Goal: Task Accomplishment & Management: Complete application form

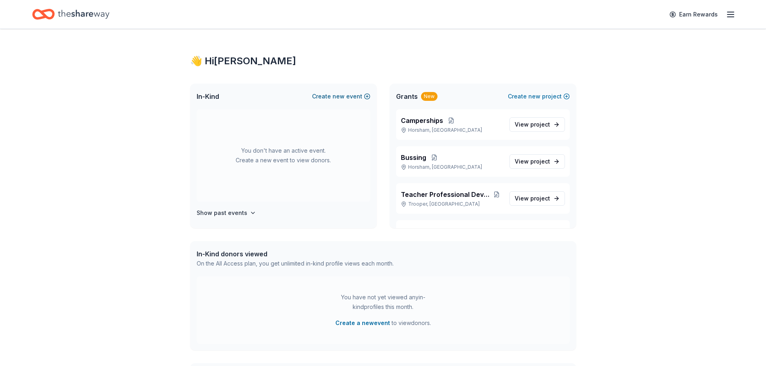
click at [340, 99] on span "new" at bounding box center [338, 97] width 12 height 10
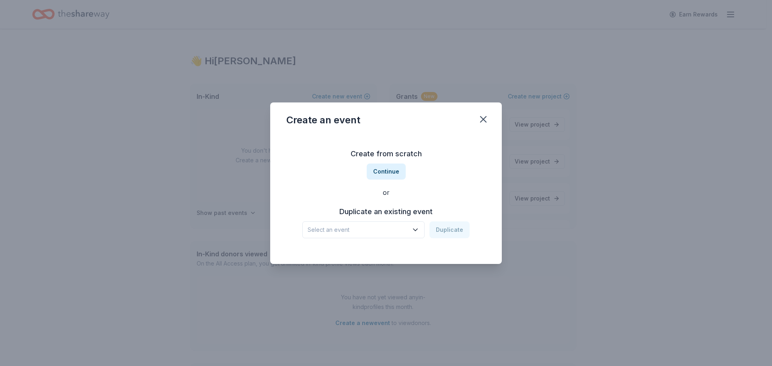
click at [398, 225] on span "Select an event" at bounding box center [357, 230] width 100 height 10
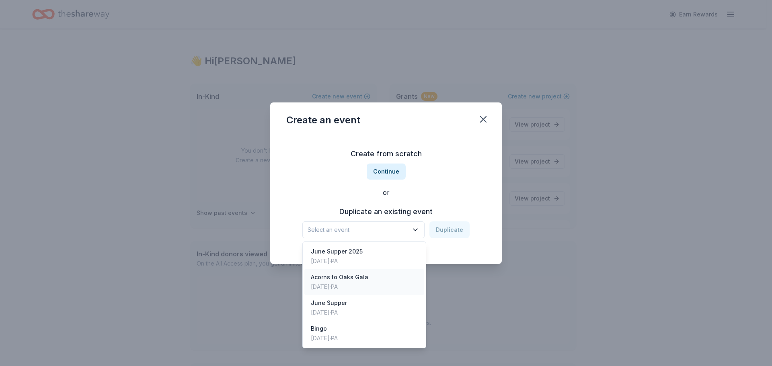
click at [365, 289] on div "[DATE] · [GEOGRAPHIC_DATA]" at bounding box center [339, 287] width 57 height 10
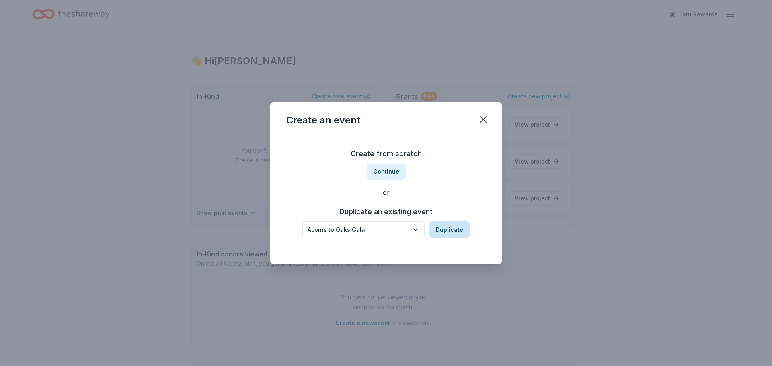
click at [457, 235] on button "Duplicate" at bounding box center [449, 229] width 40 height 17
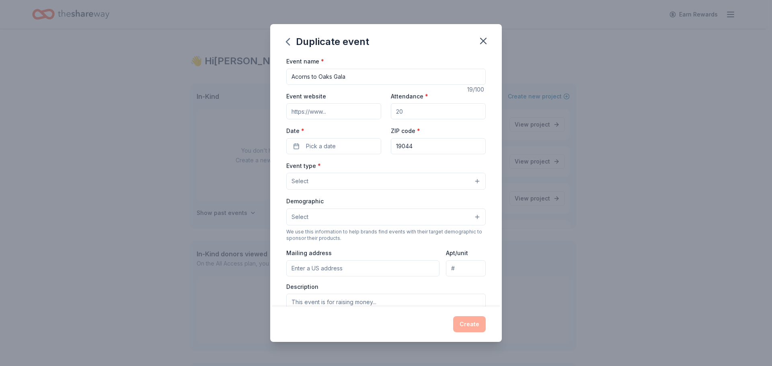
click at [363, 156] on div "Event name * Acorns to Oaks Gala 19 /100 Event website Attendance * Date * Pick…" at bounding box center [385, 241] width 199 height 371
click at [358, 150] on button "Pick a date" at bounding box center [333, 146] width 95 height 16
click at [373, 168] on button "Go to next month" at bounding box center [375, 167] width 11 height 11
click at [363, 247] on button "24" at bounding box center [361, 251] width 14 height 14
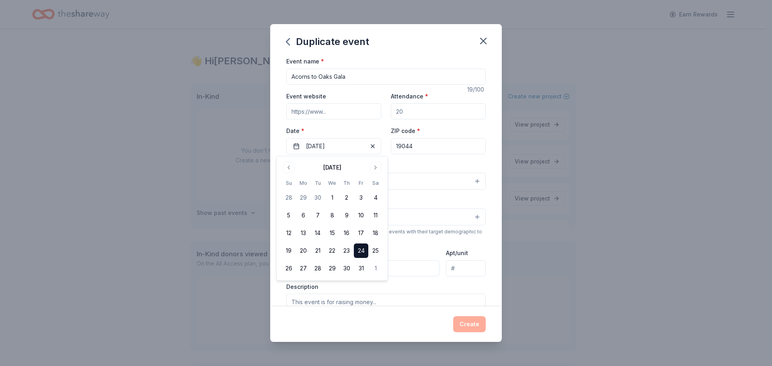
click at [485, 247] on div "Event name * Acorns to Oaks Gala 19 /100 Event website Attendance * Date * 10/2…" at bounding box center [385, 181] width 231 height 250
click at [345, 178] on button "Select" at bounding box center [385, 181] width 199 height 17
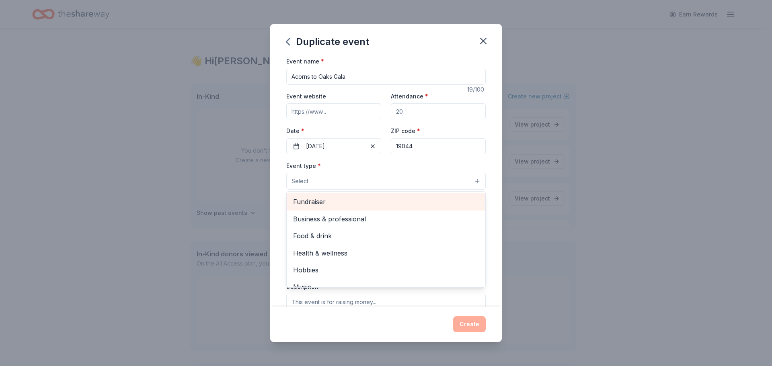
click at [333, 197] on span "Fundraiser" at bounding box center [386, 202] width 186 height 10
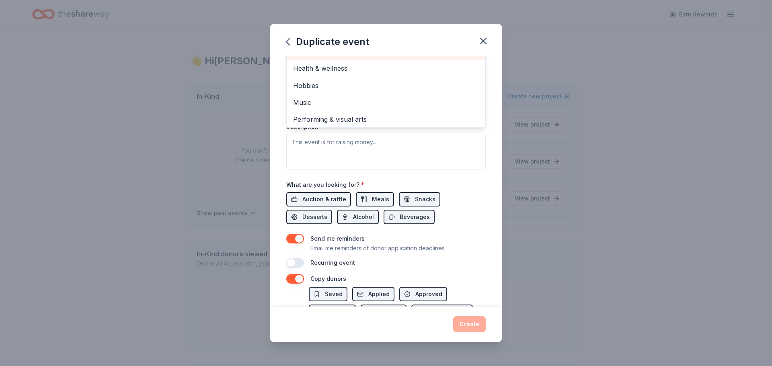
scroll to position [10, 0]
click at [502, 120] on div "Duplicate event Event name * Acorns to Oaks Gala 19 /100 Event website Attendan…" at bounding box center [386, 183] width 772 height 366
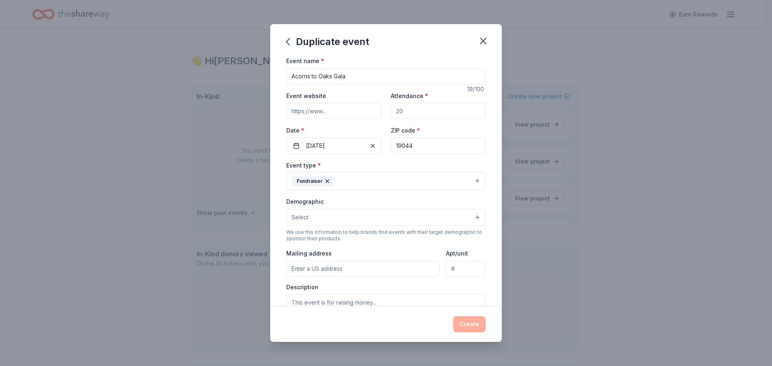
scroll to position [0, 0]
click at [318, 108] on input "Event website" at bounding box center [333, 111] width 95 height 16
click at [404, 119] on input "Attendance *" at bounding box center [438, 111] width 95 height 16
click at [423, 110] on input "150" at bounding box center [438, 111] width 95 height 16
type input "1"
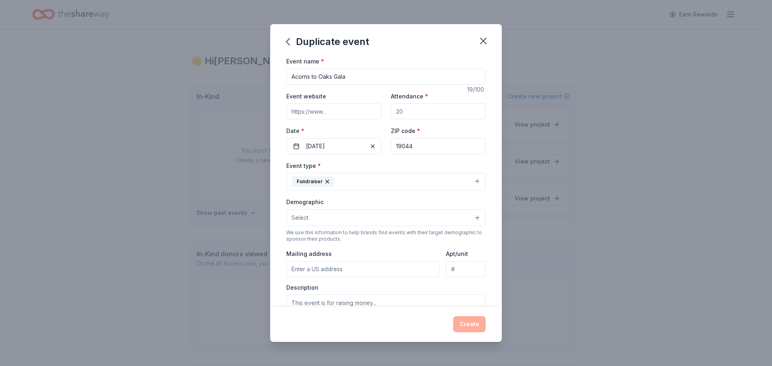
type input "3"
type input "2"
type input "175"
click at [405, 156] on div "Event name * Acorns to Oaks Gala 19 /100 Event website Attendance * 175 Date * …" at bounding box center [385, 242] width 199 height 372
click at [359, 220] on button "Select" at bounding box center [385, 217] width 199 height 17
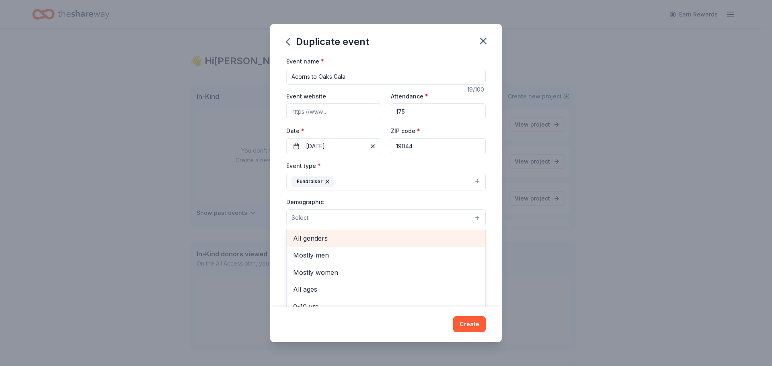
click at [356, 244] on div "All genders" at bounding box center [386, 238] width 199 height 17
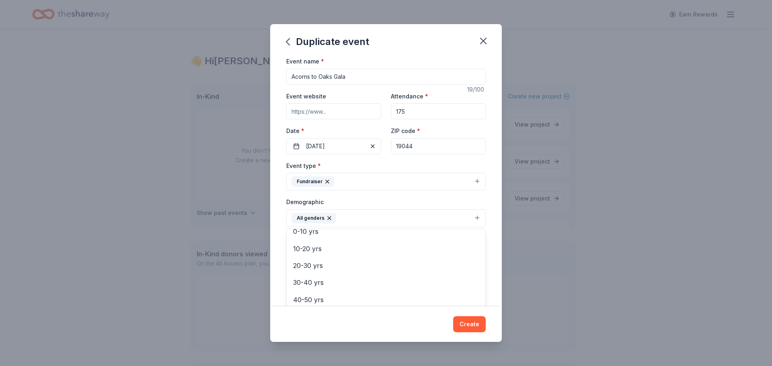
scroll to position [80, 0]
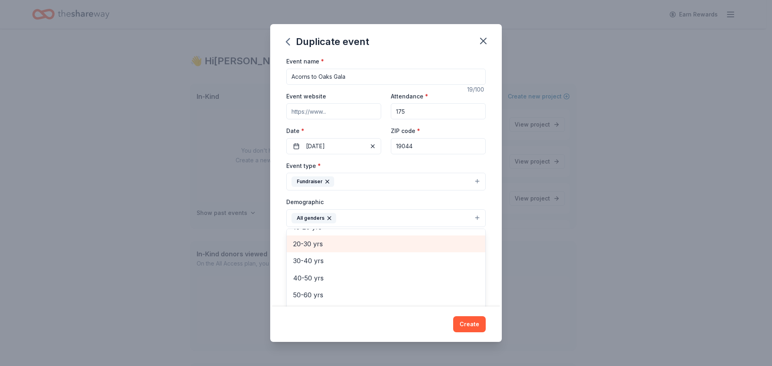
click at [329, 249] on span "20-30 yrs" at bounding box center [386, 244] width 186 height 10
click at [346, 248] on span "30-40 yrs" at bounding box center [386, 244] width 186 height 10
click at [346, 248] on span "40-50 yrs" at bounding box center [386, 246] width 186 height 10
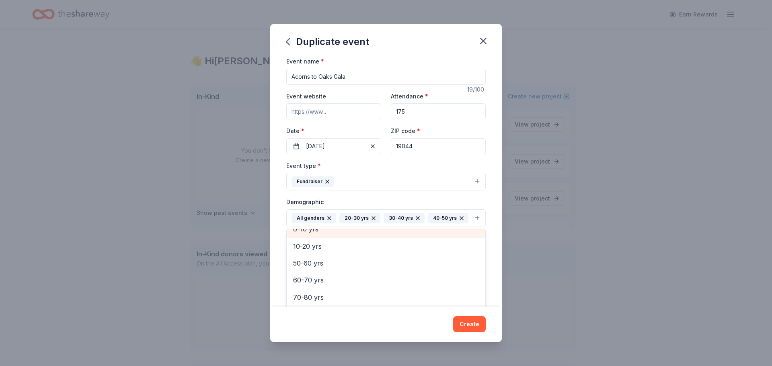
click at [346, 238] on div "0-10 yrs" at bounding box center [386, 229] width 199 height 17
click at [323, 231] on icon "button" at bounding box center [321, 231] width 3 height 3
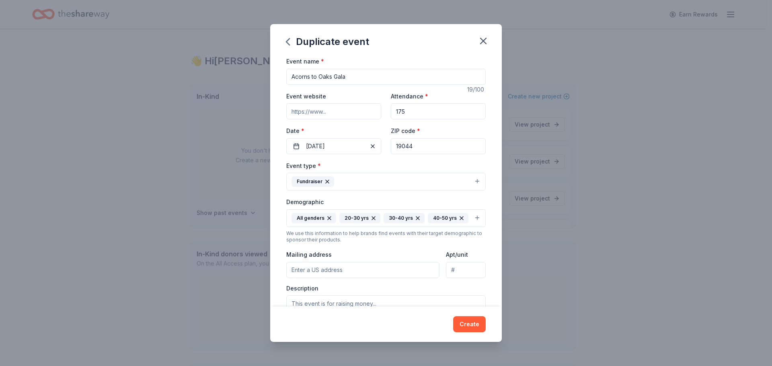
click at [380, 223] on div "All genders 20-30 yrs 30-40 yrs 40-50 yrs" at bounding box center [379, 218] width 177 height 10
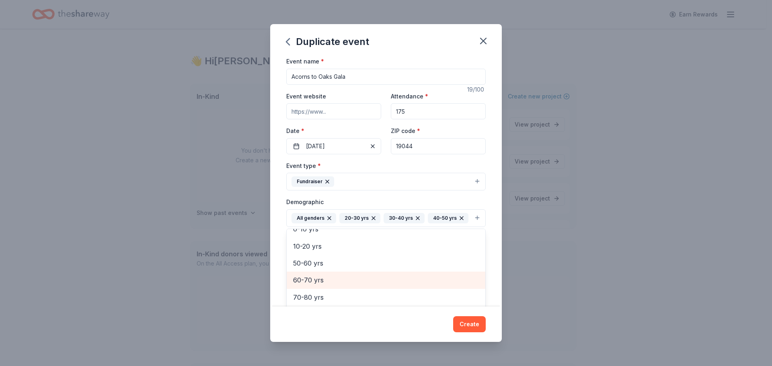
click at [334, 285] on span "60-70 yrs" at bounding box center [386, 280] width 186 height 10
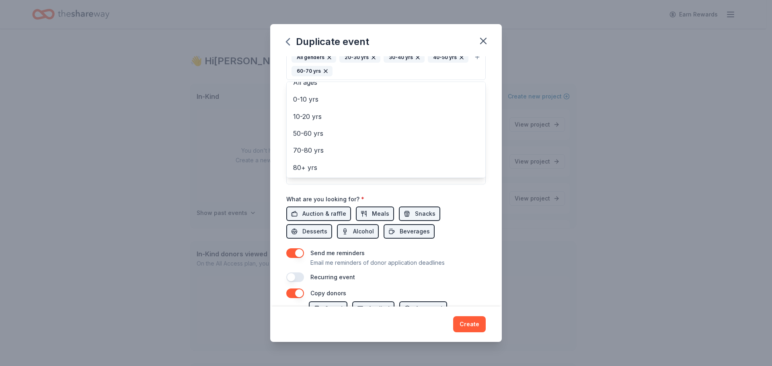
scroll to position [201, 0]
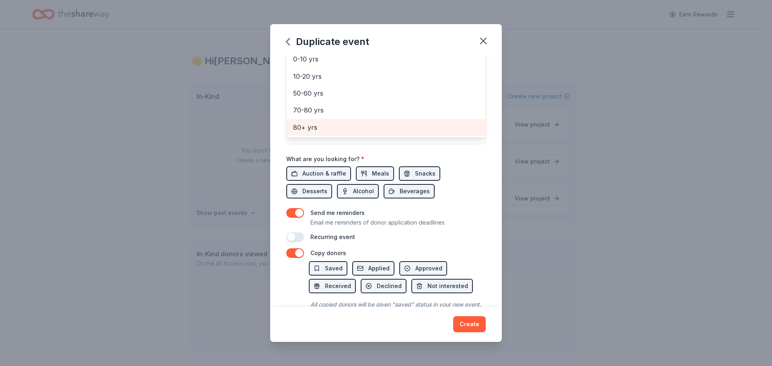
click at [340, 130] on span "80+ yrs" at bounding box center [386, 127] width 186 height 10
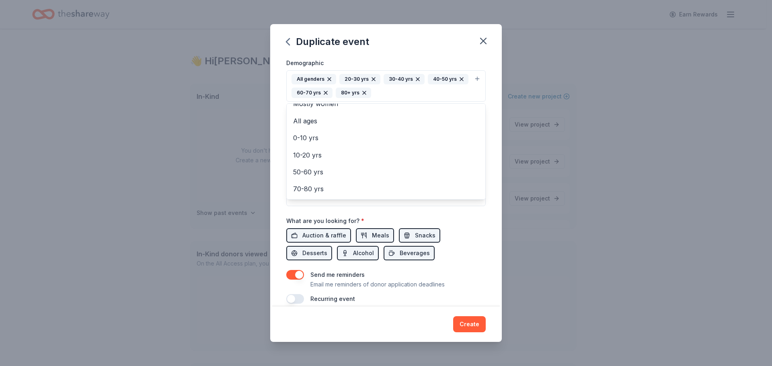
scroll to position [97, 0]
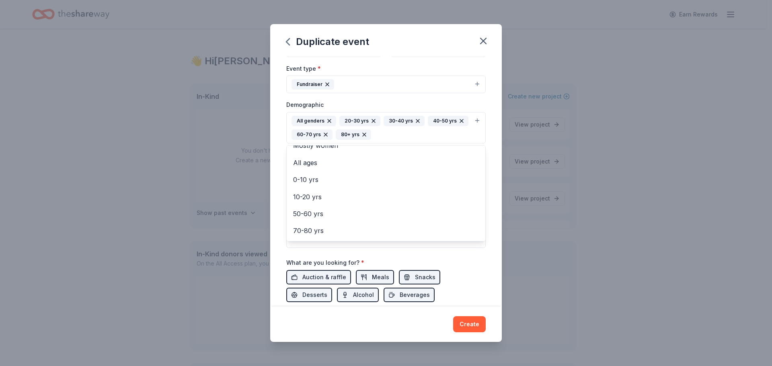
click at [468, 104] on div "Demographic All genders 20-30 yrs 30-40 yrs 40-50 yrs 60-70 yrs 80+ yrs Mostly …" at bounding box center [385, 122] width 199 height 44
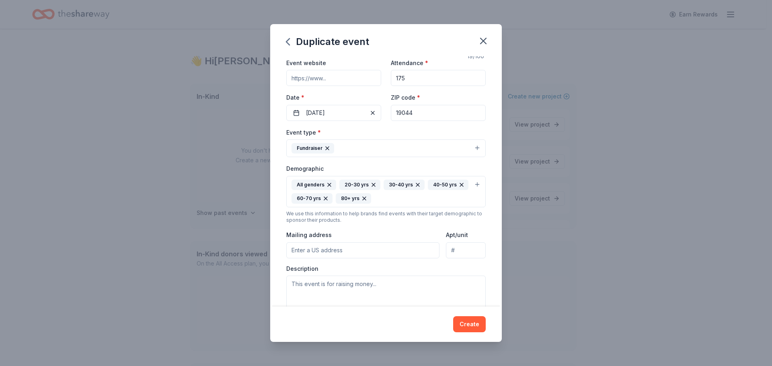
scroll to position [0, 0]
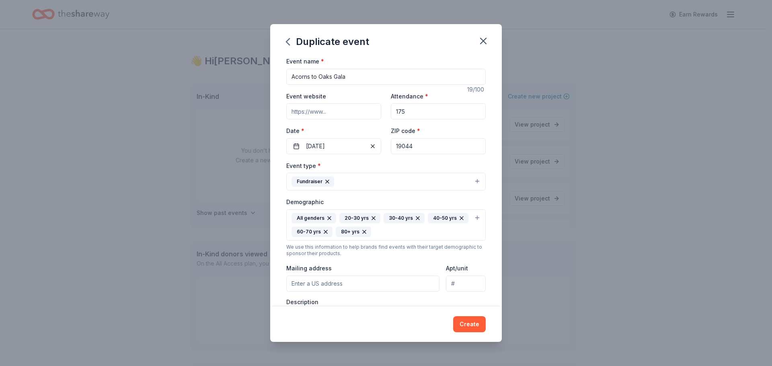
click at [353, 288] on input "Mailing address" at bounding box center [362, 284] width 153 height 16
type input "600 Witmer Road"
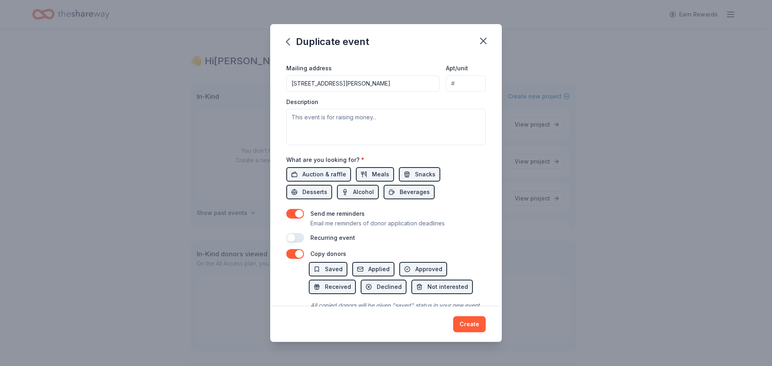
scroll to position [201, 0]
click at [421, 129] on textarea at bounding box center [385, 126] width 199 height 36
type textarea "t"
type textarea "A"
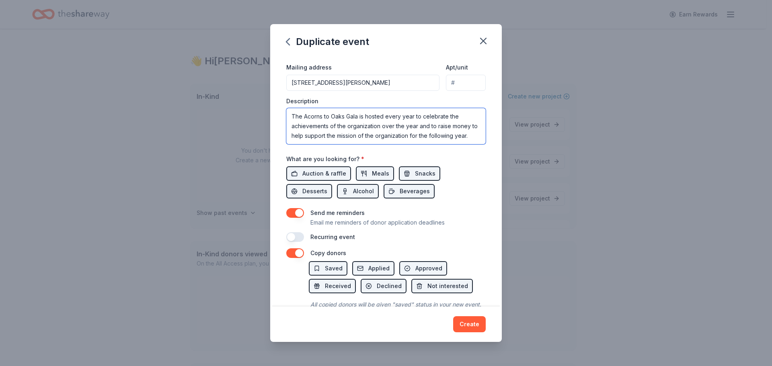
scroll to position [5, 0]
type textarea "The Acorns to Oaks Gala is hosted every year to celebrate the achievements of t…"
click at [314, 177] on span "Auction & raffle" at bounding box center [324, 174] width 44 height 10
click at [333, 171] on span "Auction & raffle" at bounding box center [324, 174] width 44 height 10
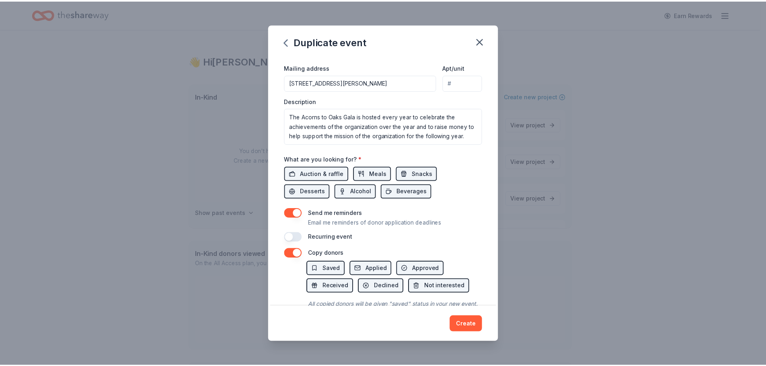
scroll to position [238, 0]
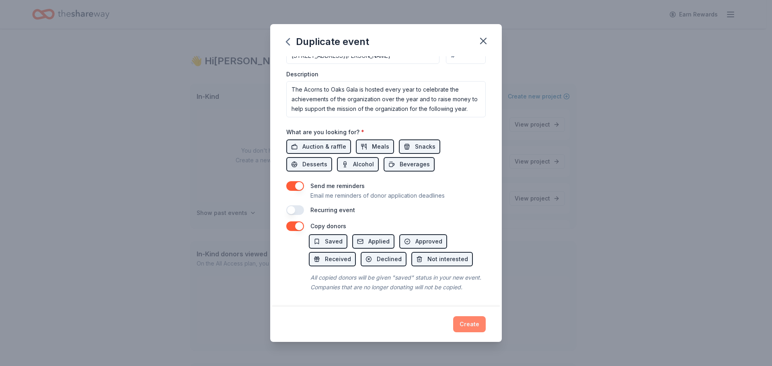
click at [461, 318] on button "Create" at bounding box center [469, 324] width 33 height 16
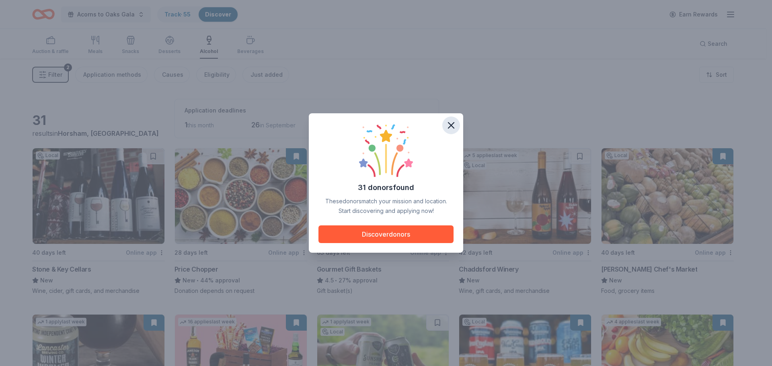
click at [456, 125] on icon "button" at bounding box center [450, 125] width 11 height 11
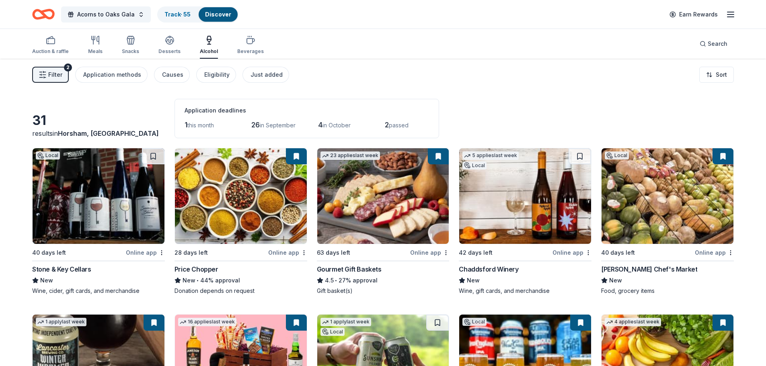
click at [391, 129] on div "2 passed" at bounding box center [407, 125] width 44 height 13
click at [53, 47] on div "Auction & raffle" at bounding box center [50, 44] width 37 height 19
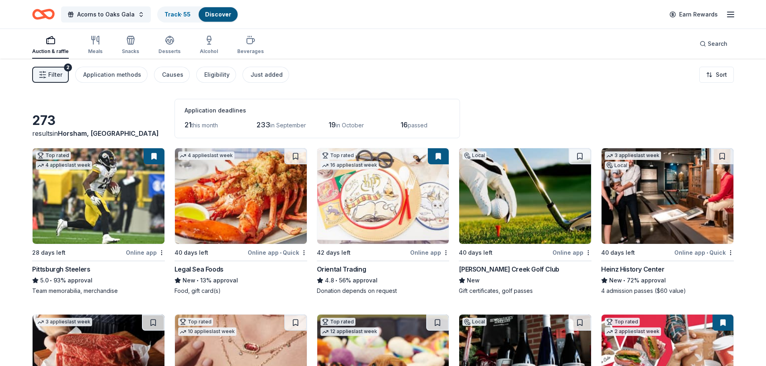
click at [94, 207] on img at bounding box center [99, 196] width 132 height 96
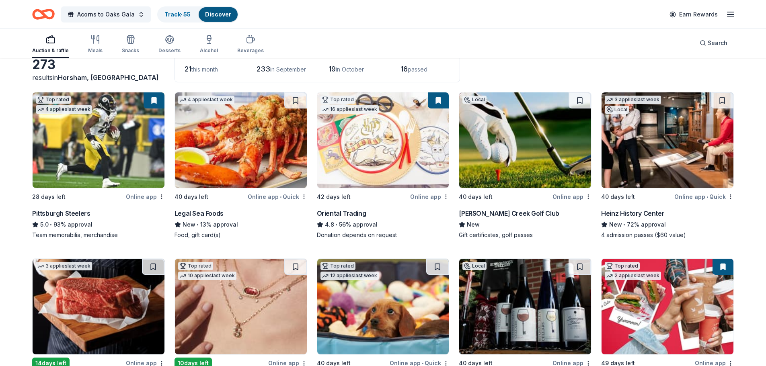
scroll to position [121, 0]
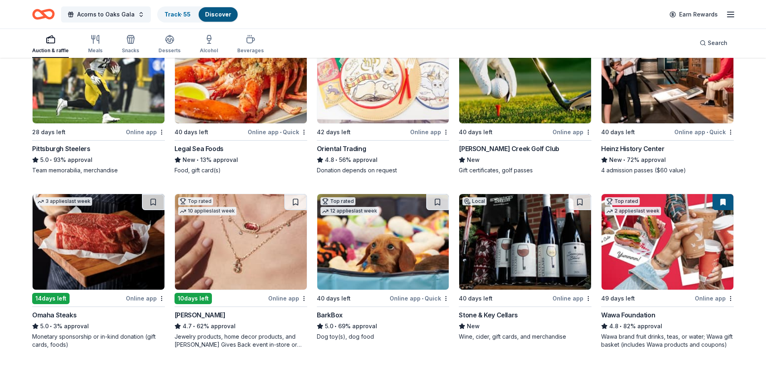
click at [241, 79] on img at bounding box center [241, 76] width 132 height 96
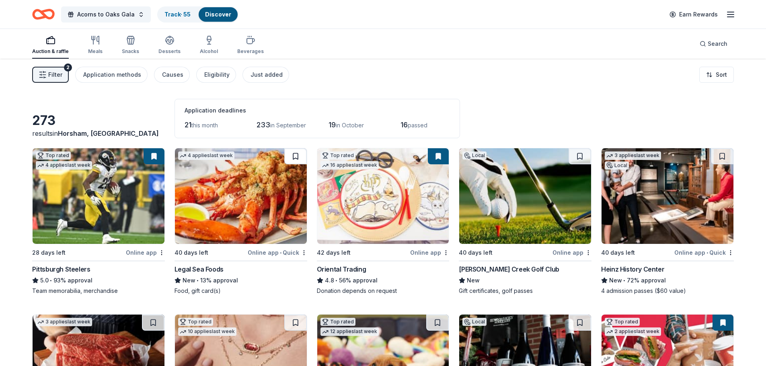
click at [302, 154] on button at bounding box center [295, 156] width 23 height 16
click at [573, 158] on button at bounding box center [579, 156] width 23 height 16
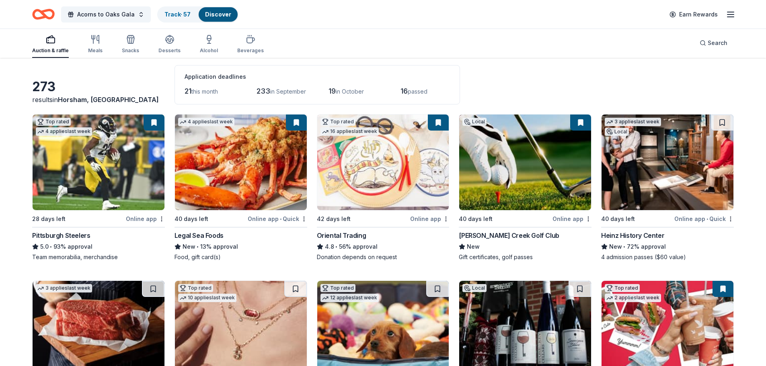
scroll to position [80, 0]
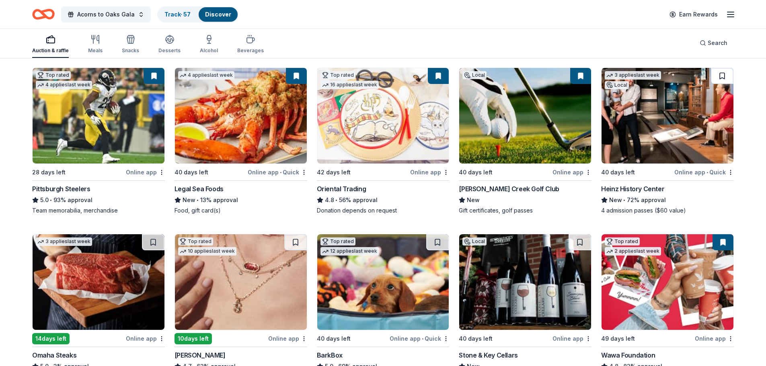
click at [724, 77] on button at bounding box center [722, 76] width 23 height 16
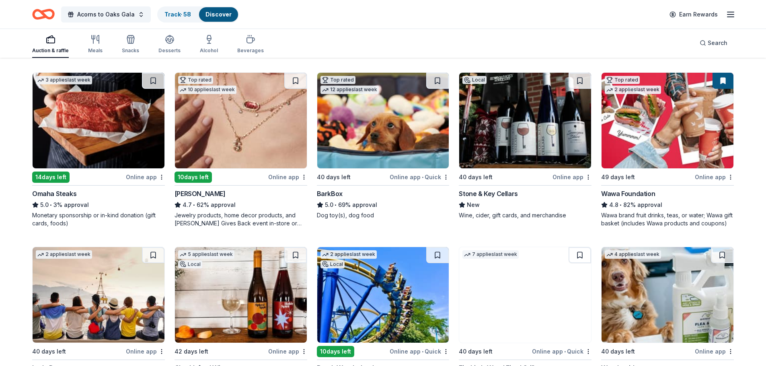
scroll to position [322, 0]
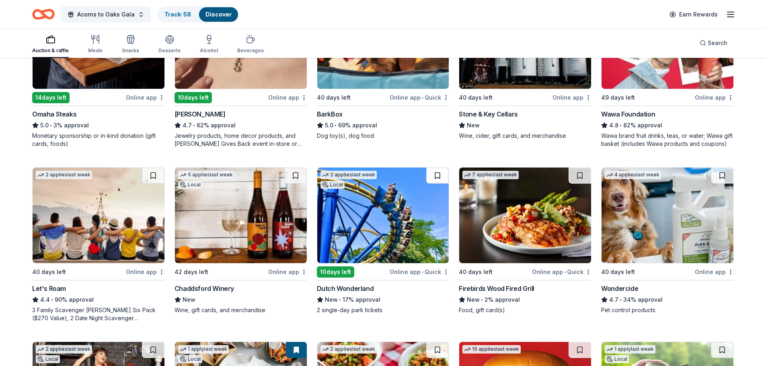
click at [438, 175] on button at bounding box center [437, 176] width 23 height 16
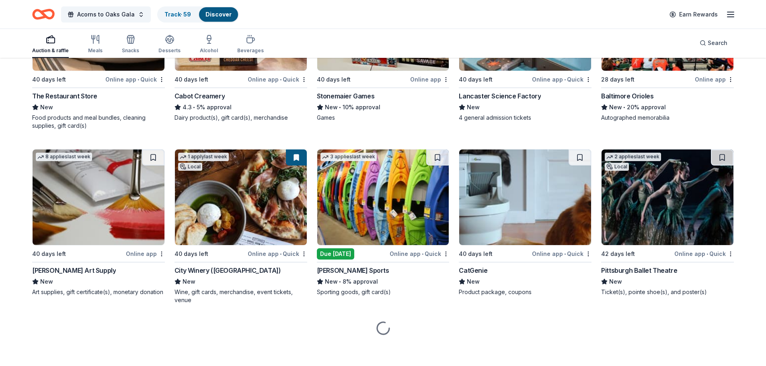
scroll to position [2593, 0]
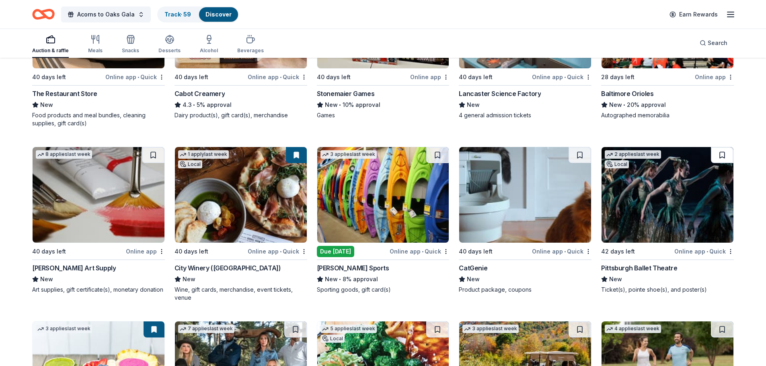
click at [730, 153] on button at bounding box center [722, 155] width 23 height 16
click at [436, 153] on button at bounding box center [437, 155] width 23 height 16
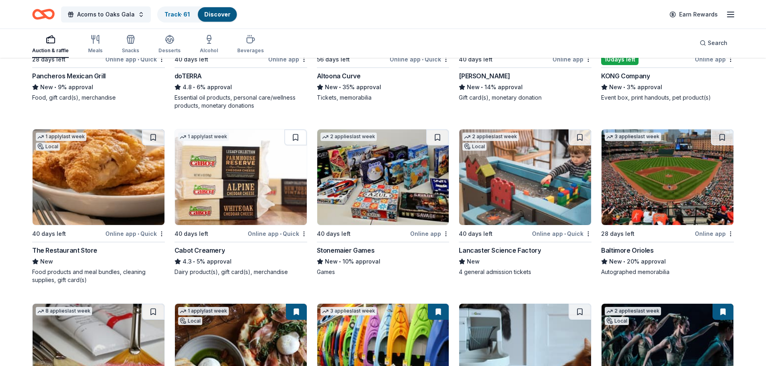
scroll to position [2433, 0]
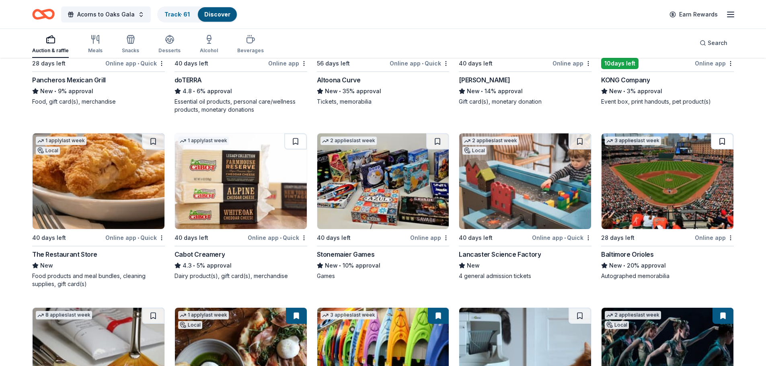
click at [732, 143] on button at bounding box center [722, 141] width 23 height 16
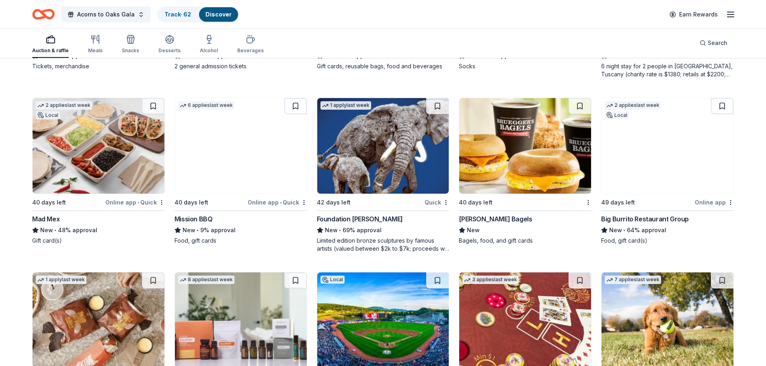
scroll to position [2111, 0]
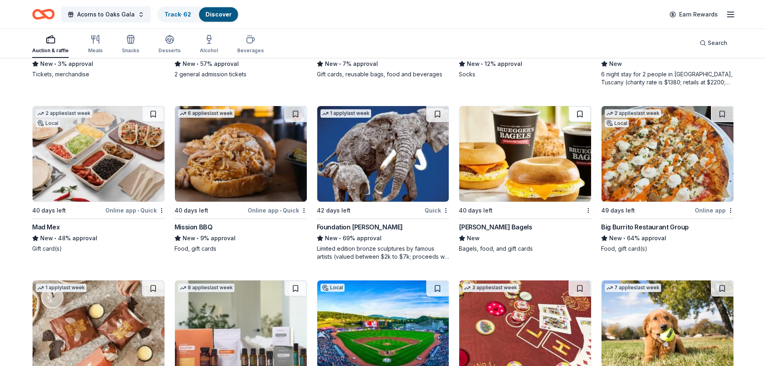
click at [574, 116] on button at bounding box center [579, 114] width 23 height 16
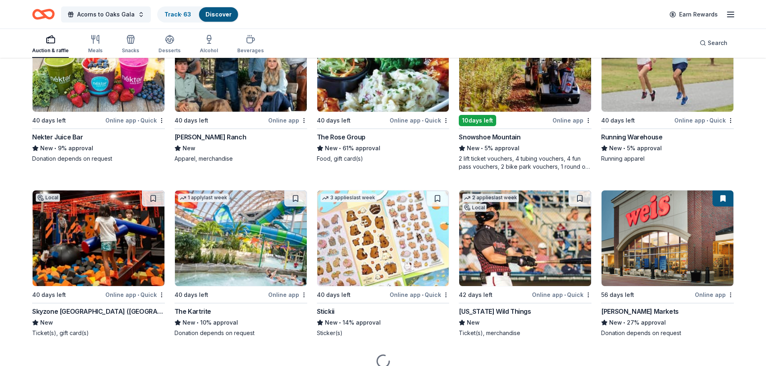
scroll to position [2934, 0]
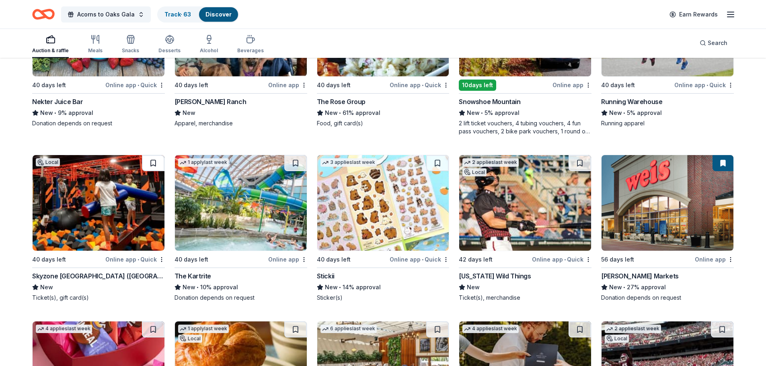
click at [156, 167] on button at bounding box center [153, 163] width 23 height 16
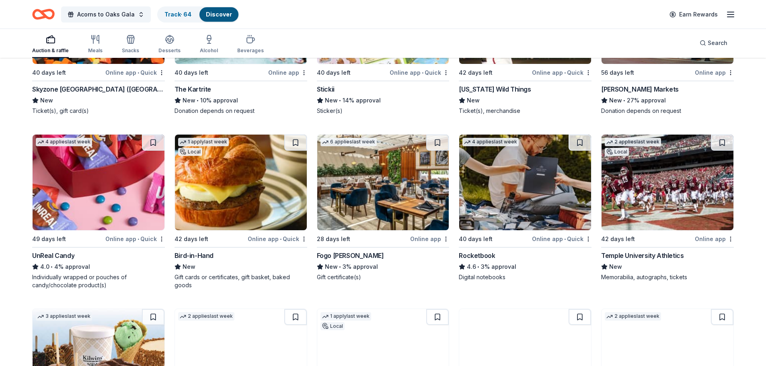
scroll to position [3135, 0]
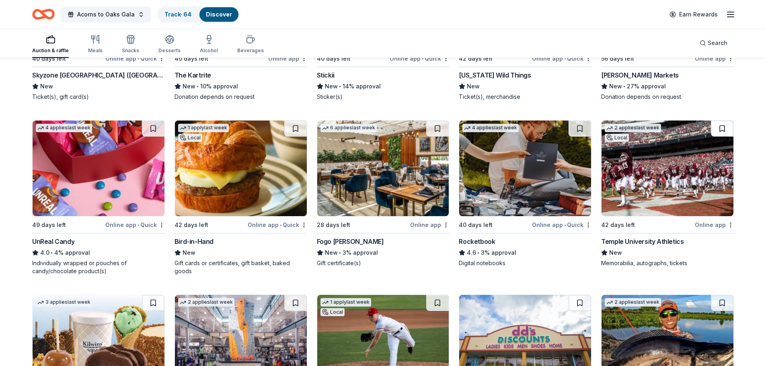
click at [717, 132] on button at bounding box center [722, 129] width 23 height 16
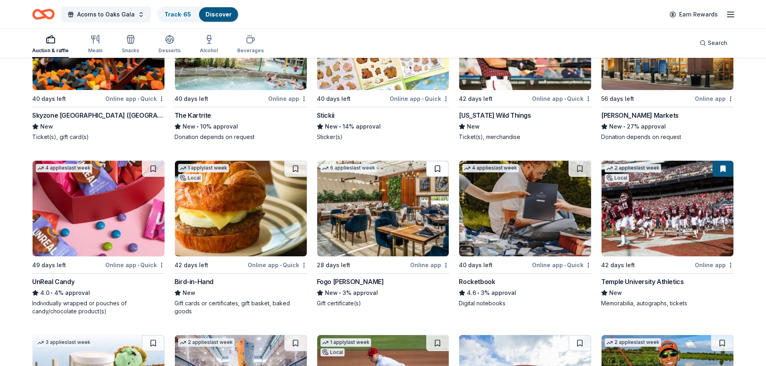
click at [429, 163] on button at bounding box center [437, 169] width 23 height 16
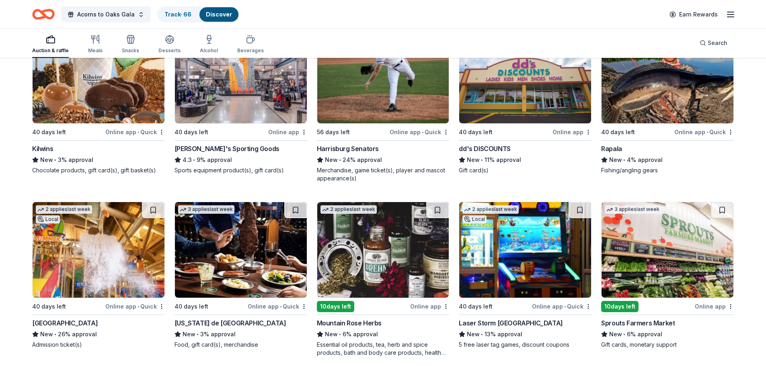
scroll to position [3417, 0]
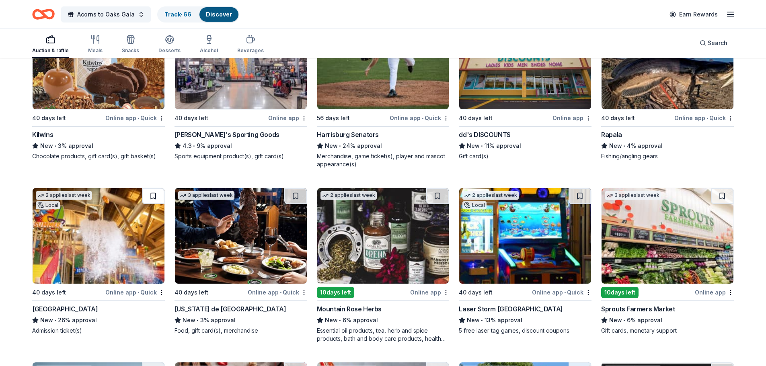
click at [146, 191] on button at bounding box center [153, 196] width 23 height 16
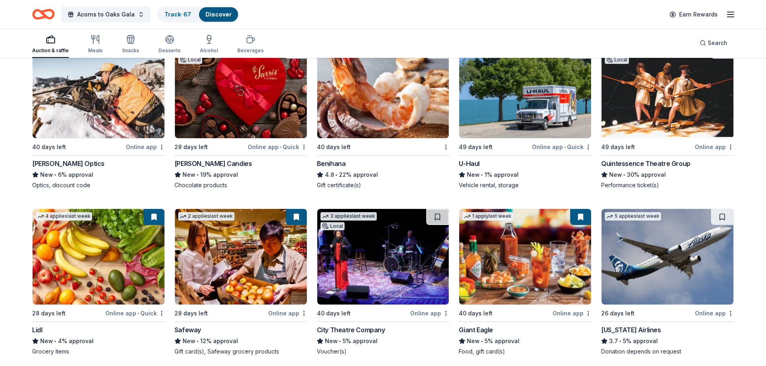
scroll to position [3778, 0]
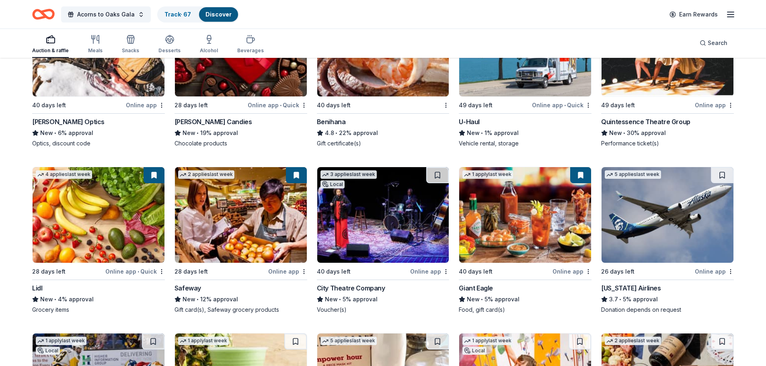
click at [422, 175] on img at bounding box center [383, 215] width 132 height 96
click at [438, 172] on button at bounding box center [437, 175] width 23 height 16
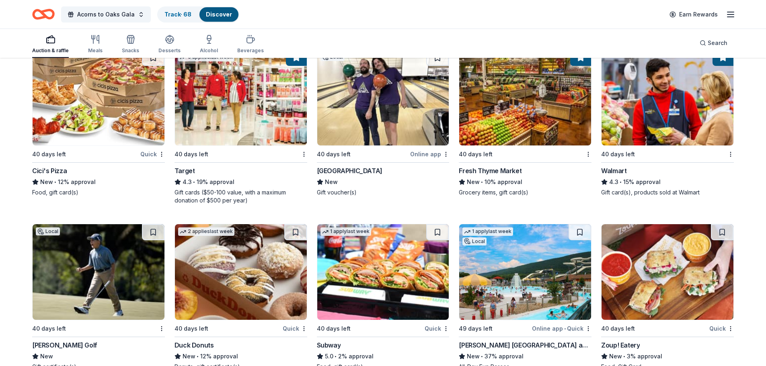
scroll to position [4912, 0]
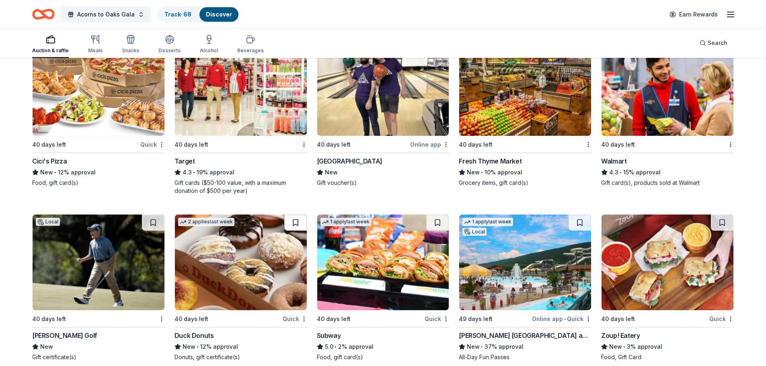
click at [289, 221] on button at bounding box center [295, 223] width 23 height 16
click at [159, 224] on button at bounding box center [153, 223] width 23 height 16
click at [578, 219] on button at bounding box center [579, 223] width 23 height 16
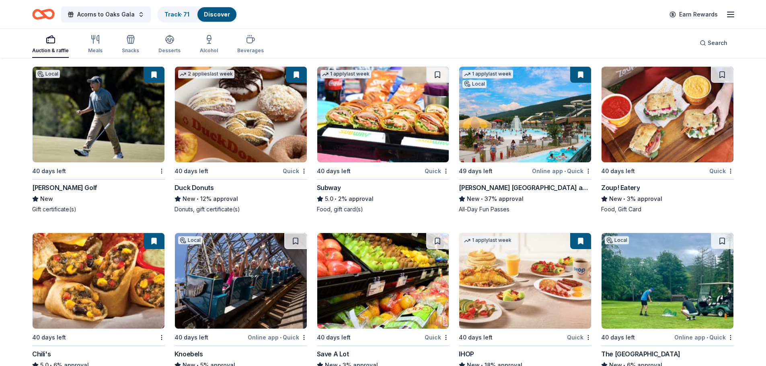
scroll to position [5072, 0]
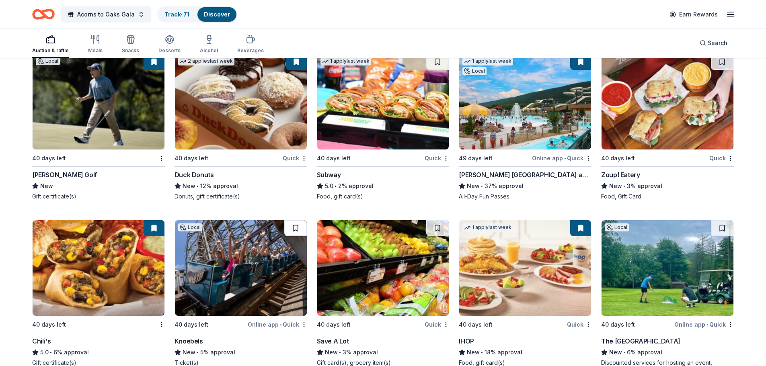
click at [296, 223] on button at bounding box center [295, 228] width 23 height 16
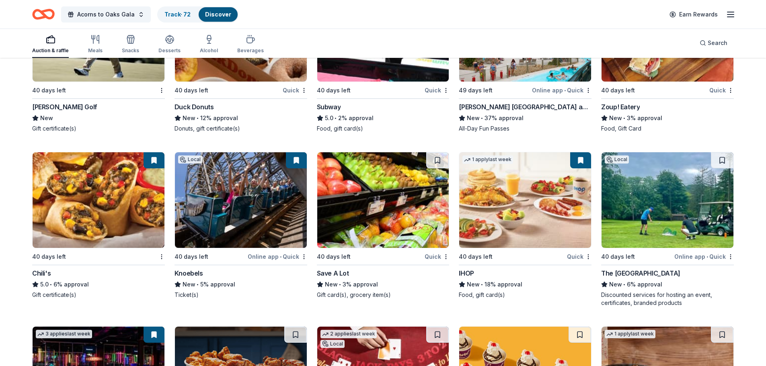
scroll to position [5193, 0]
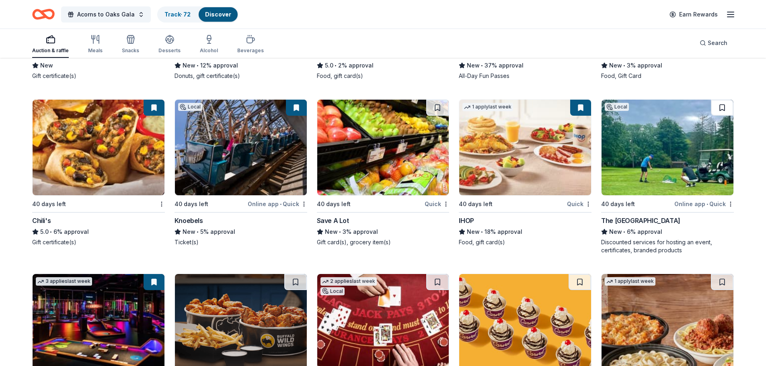
click at [723, 107] on button at bounding box center [722, 108] width 23 height 16
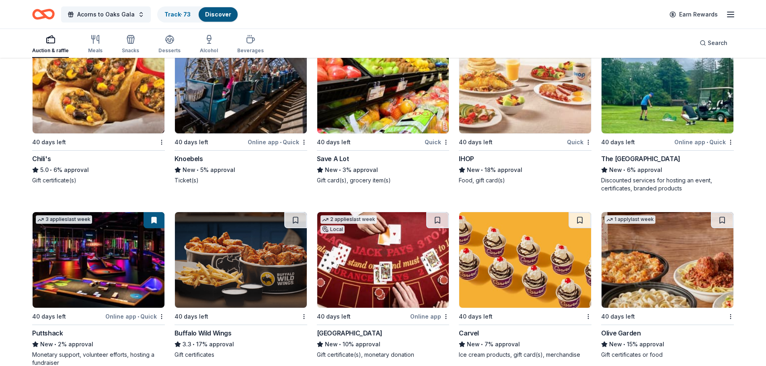
scroll to position [5320, 0]
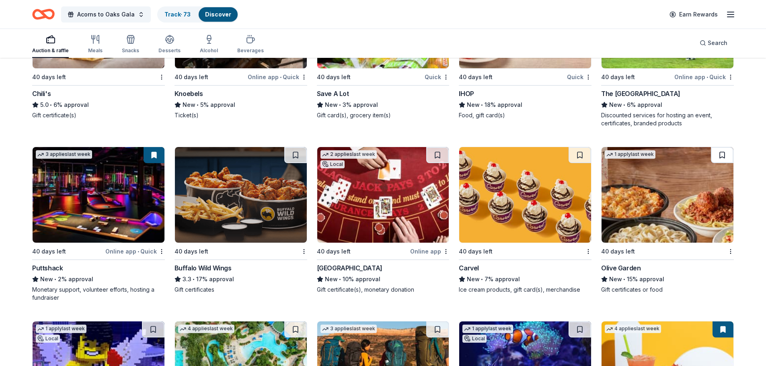
click at [728, 155] on button at bounding box center [722, 155] width 23 height 16
click at [305, 158] on button at bounding box center [295, 155] width 23 height 16
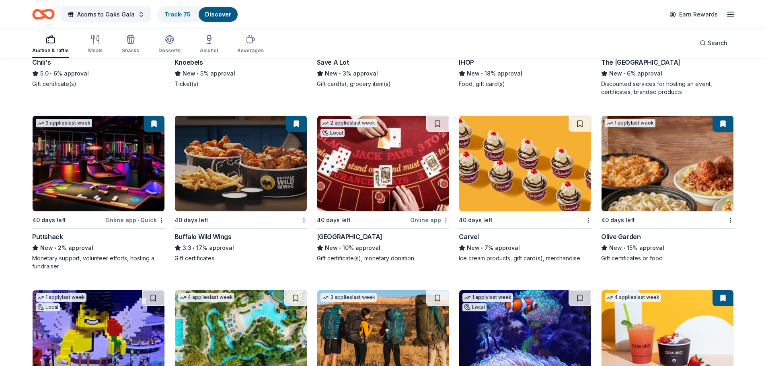
scroll to position [5400, 0]
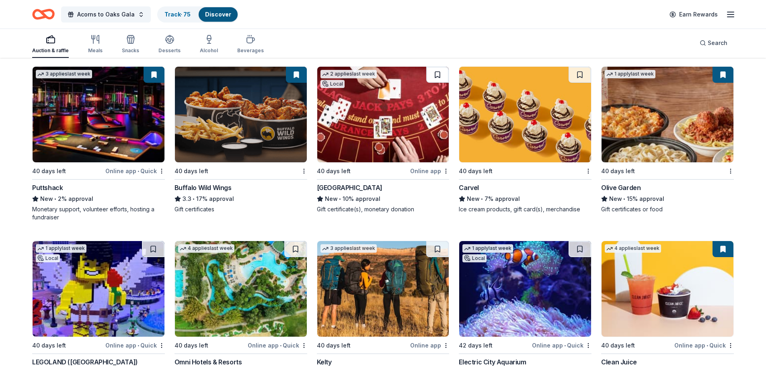
click at [442, 73] on button at bounding box center [437, 75] width 23 height 16
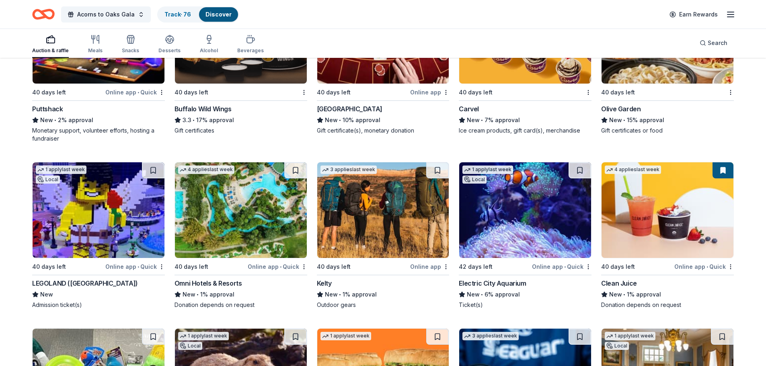
scroll to position [5481, 0]
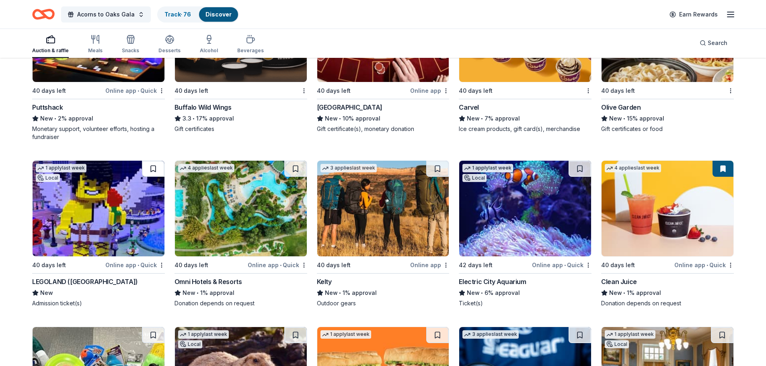
click at [160, 168] on button at bounding box center [153, 169] width 23 height 16
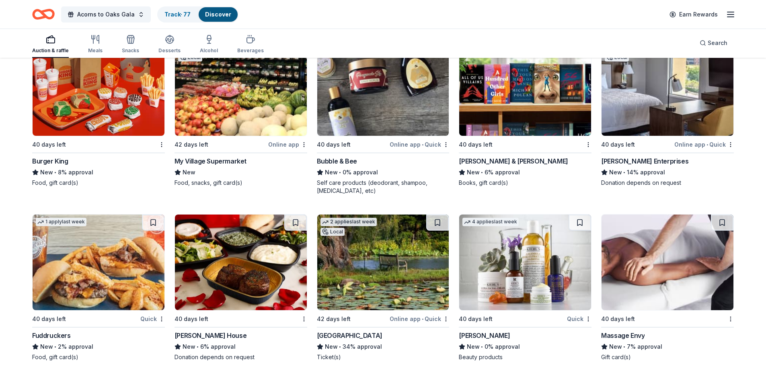
scroll to position [6334, 0]
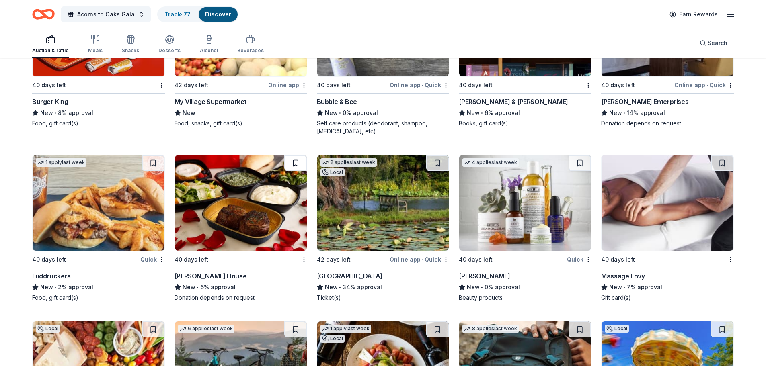
click at [296, 161] on button at bounding box center [295, 163] width 23 height 16
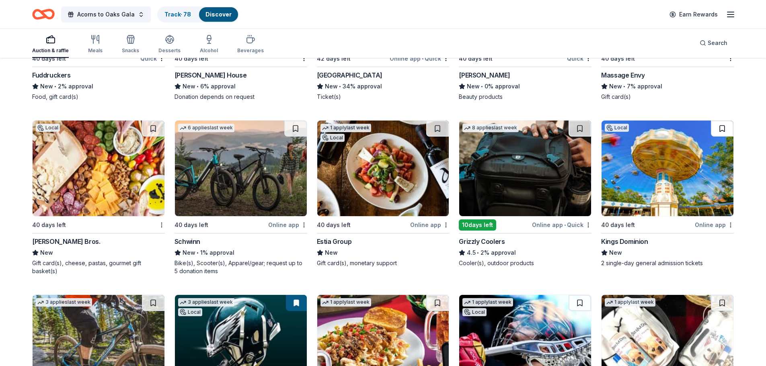
click at [720, 133] on button at bounding box center [722, 129] width 23 height 16
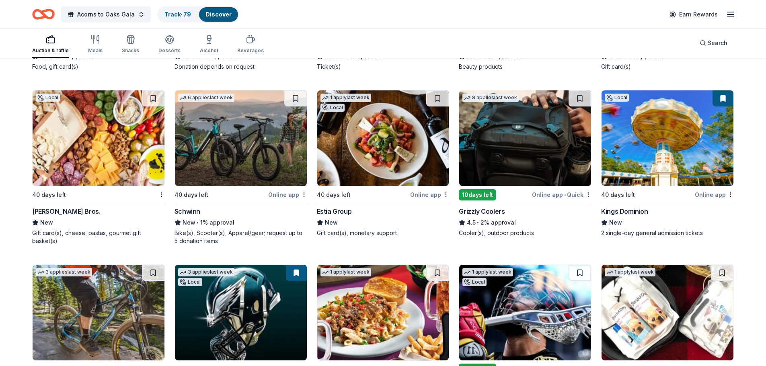
scroll to position [6656, 0]
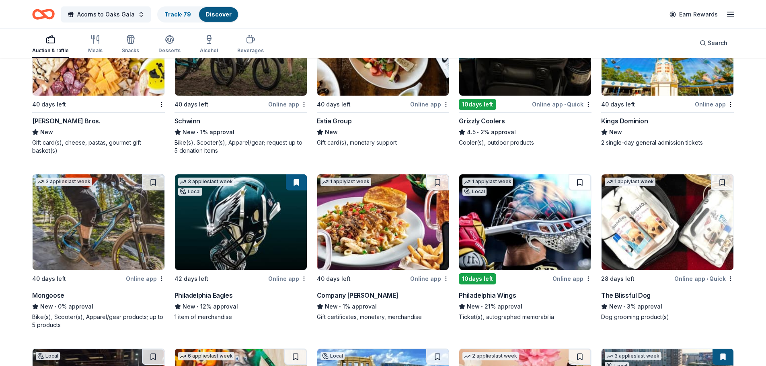
click at [590, 183] on button at bounding box center [579, 182] width 23 height 16
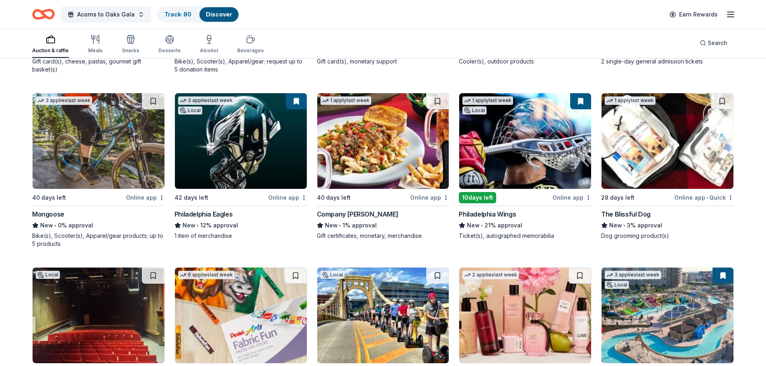
scroll to position [6857, 0]
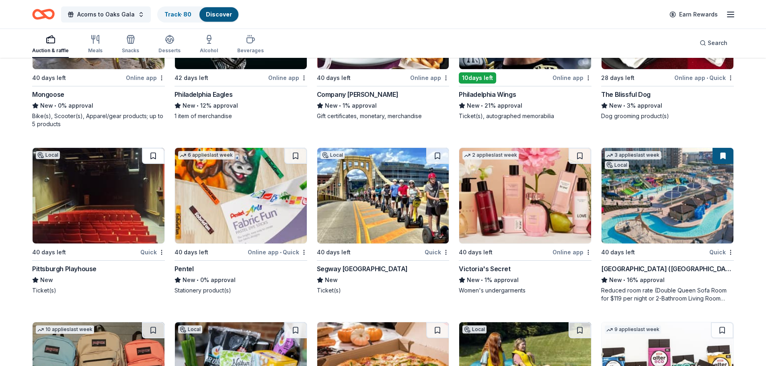
click at [150, 158] on button at bounding box center [153, 156] width 23 height 16
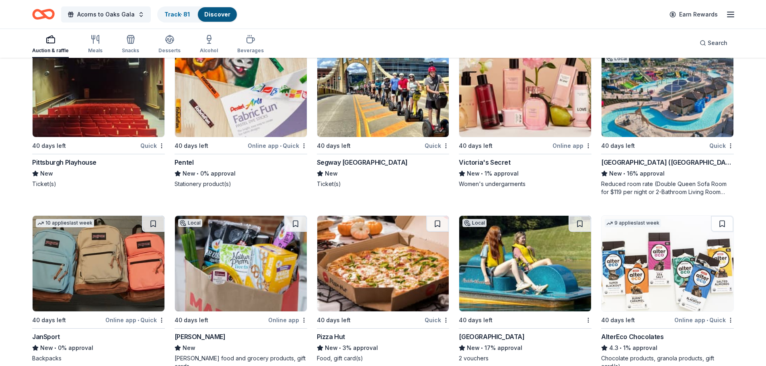
scroll to position [7032, 0]
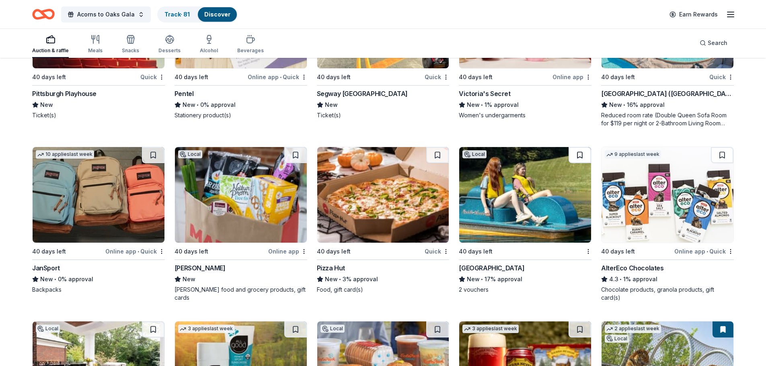
click at [577, 152] on button at bounding box center [579, 155] width 23 height 16
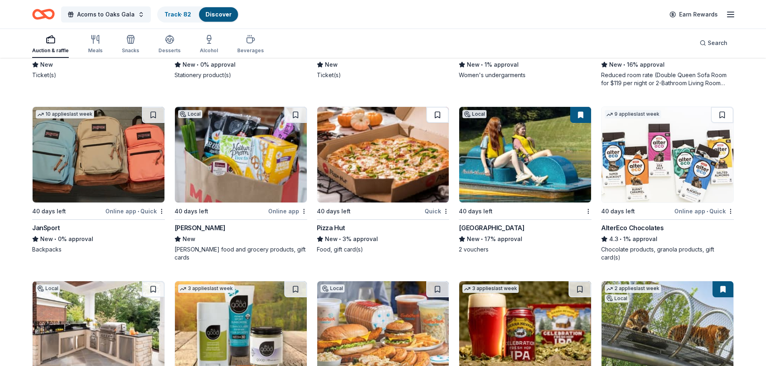
click at [432, 110] on button at bounding box center [437, 115] width 23 height 16
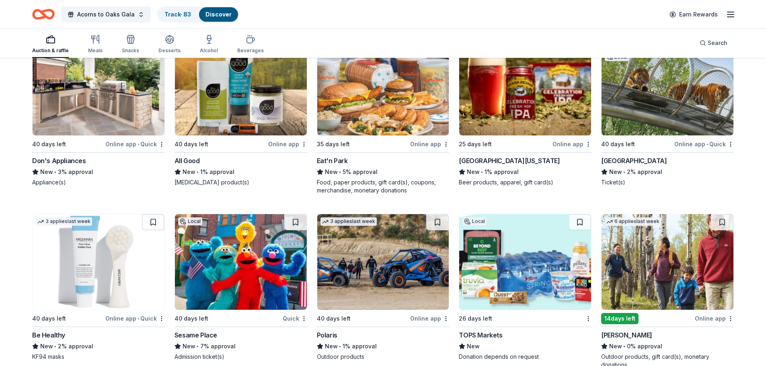
scroll to position [7381, 0]
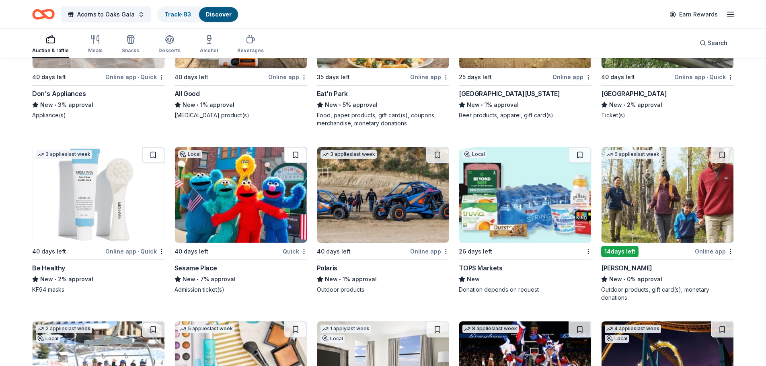
click at [304, 156] on button at bounding box center [295, 155] width 23 height 16
click at [438, 156] on button at bounding box center [437, 155] width 23 height 16
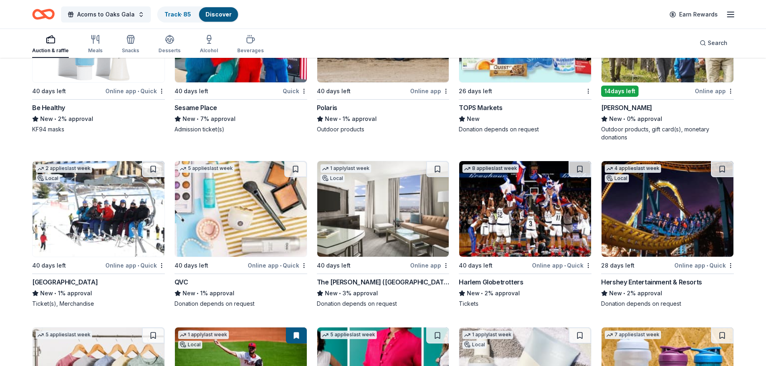
scroll to position [7542, 0]
click at [151, 169] on button at bounding box center [153, 169] width 23 height 16
click at [445, 170] on button at bounding box center [437, 169] width 23 height 16
click at [590, 174] on button at bounding box center [579, 169] width 23 height 16
click at [719, 173] on button at bounding box center [722, 169] width 23 height 16
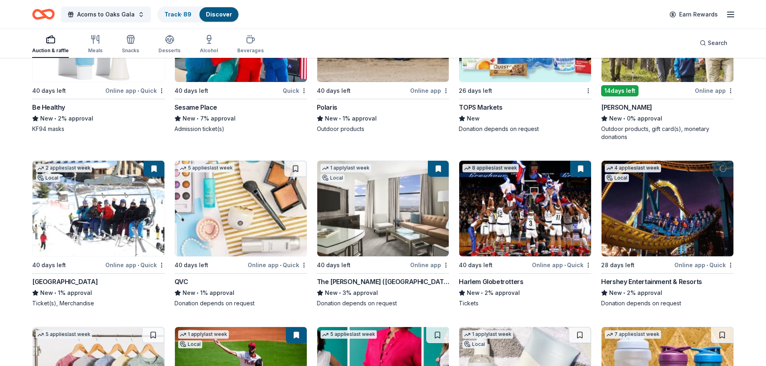
scroll to position [7722, 0]
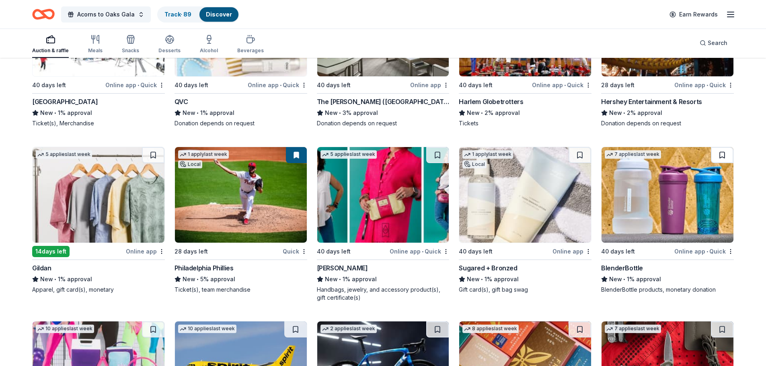
click at [716, 154] on button at bounding box center [722, 155] width 23 height 16
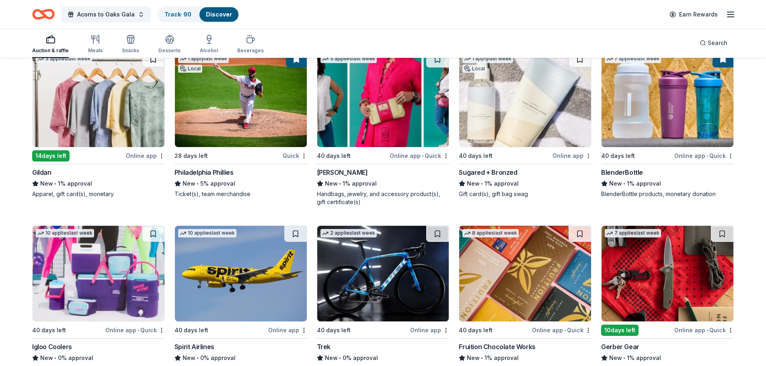
scroll to position [7883, 0]
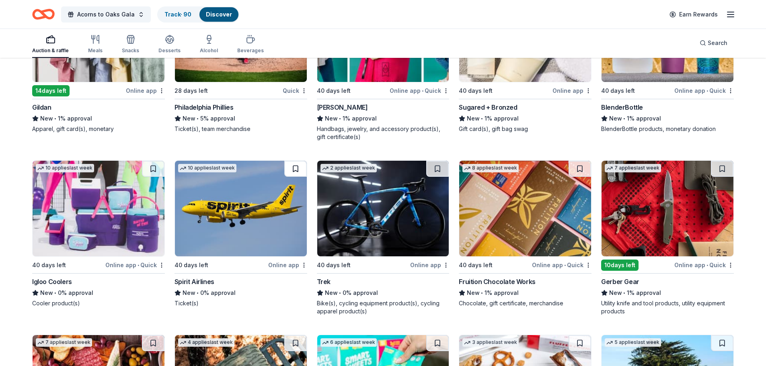
click at [299, 166] on button at bounding box center [295, 169] width 23 height 16
click at [156, 166] on button at bounding box center [153, 169] width 23 height 16
click at [431, 168] on button at bounding box center [437, 169] width 23 height 16
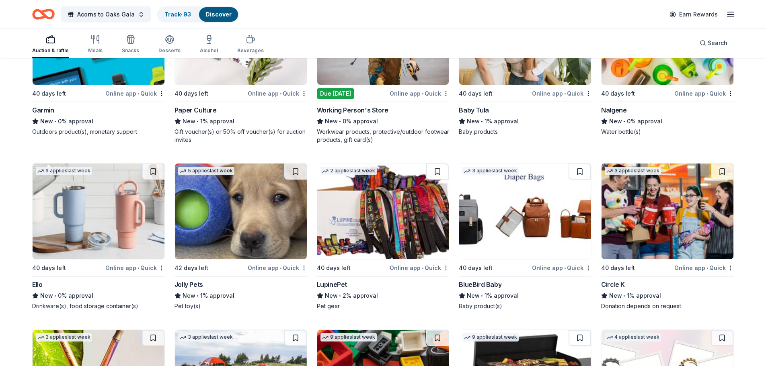
scroll to position [8403, 0]
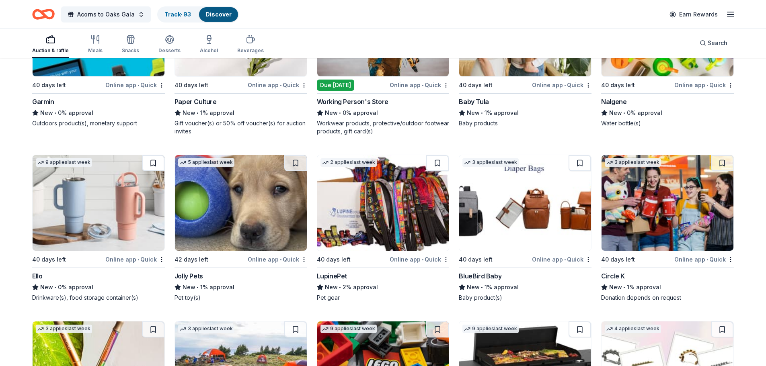
click at [148, 162] on button at bounding box center [153, 163] width 23 height 16
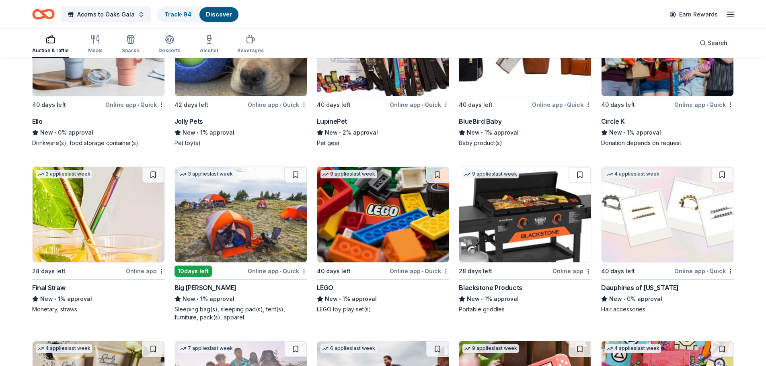
scroll to position [8564, 0]
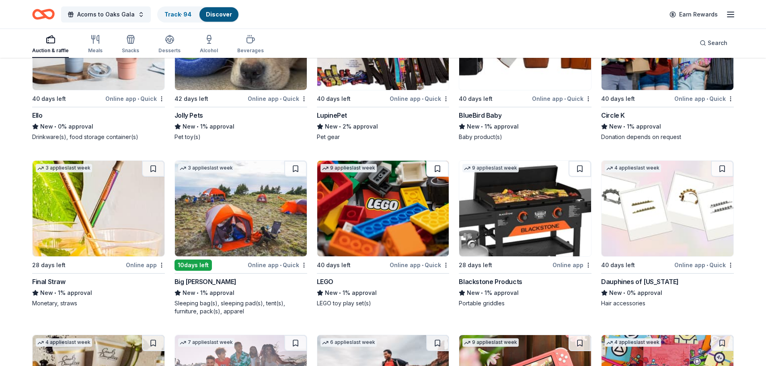
click at [437, 168] on button at bounding box center [437, 169] width 23 height 16
click at [577, 174] on button at bounding box center [579, 169] width 23 height 16
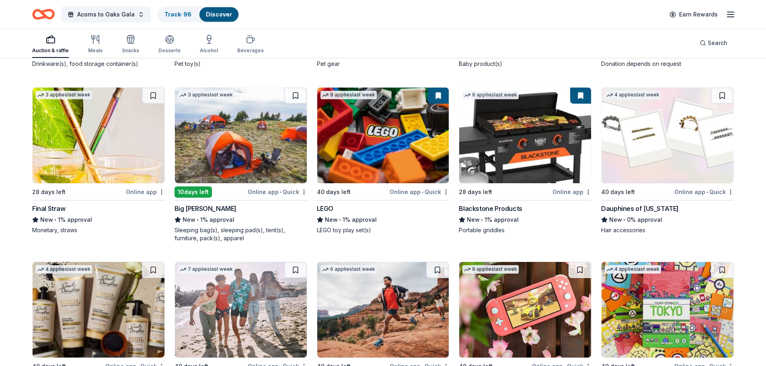
scroll to position [8685, 0]
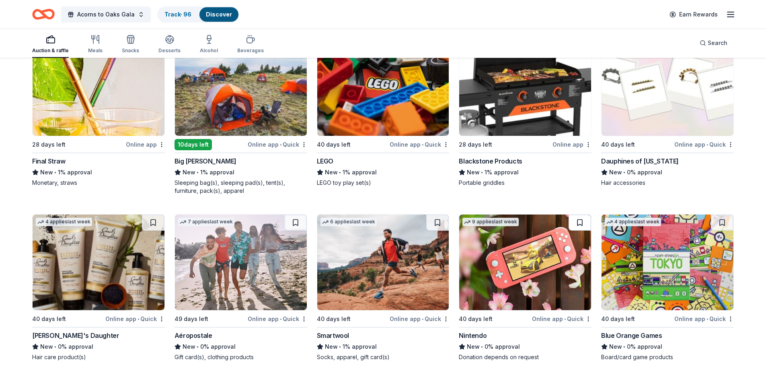
click at [583, 219] on button at bounding box center [579, 223] width 23 height 16
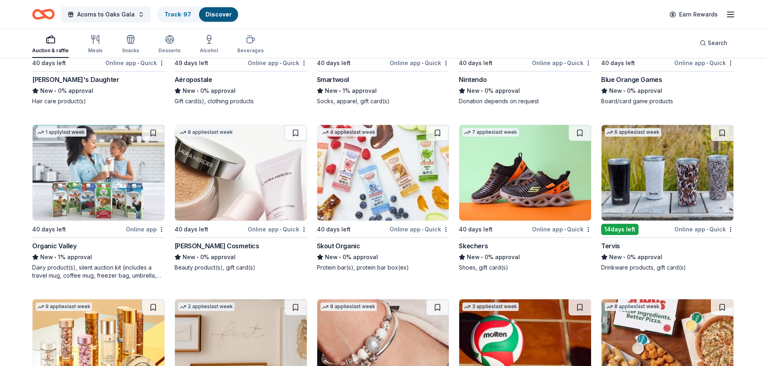
scroll to position [8966, 0]
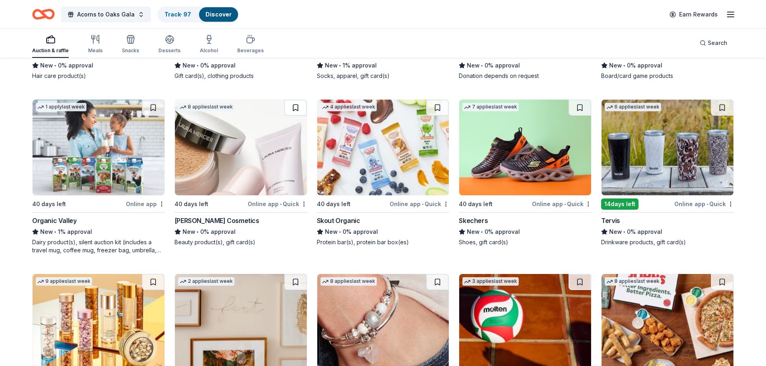
click at [297, 111] on button at bounding box center [295, 108] width 23 height 16
click at [155, 108] on button at bounding box center [153, 108] width 23 height 16
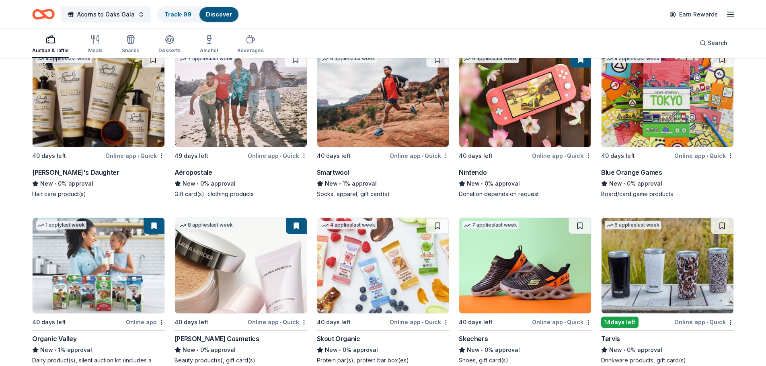
scroll to position [8845, 0]
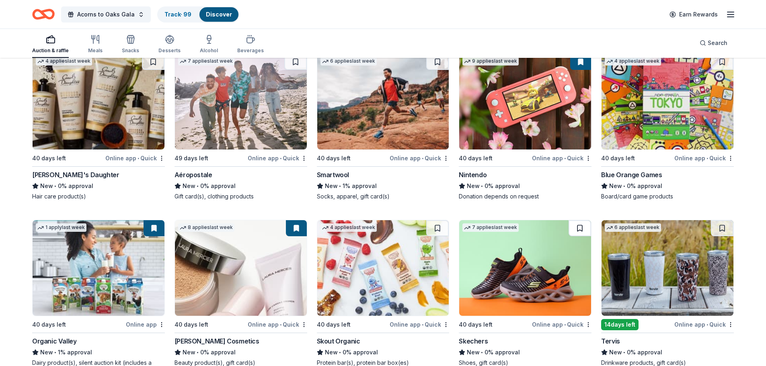
click at [588, 230] on button at bounding box center [579, 228] width 23 height 16
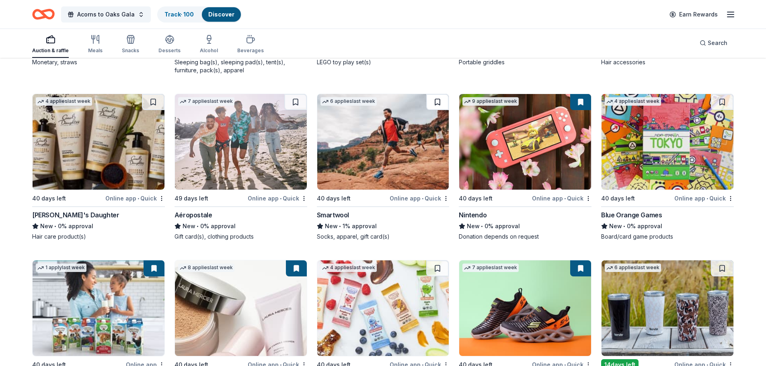
click at [440, 98] on button at bounding box center [437, 102] width 23 height 16
click at [298, 102] on button at bounding box center [295, 102] width 23 height 16
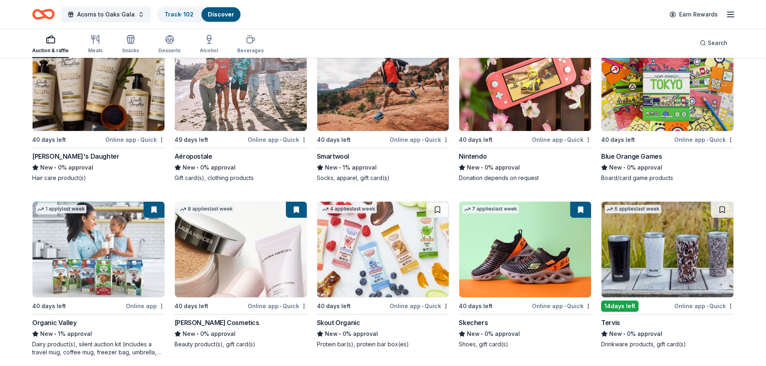
scroll to position [9046, 0]
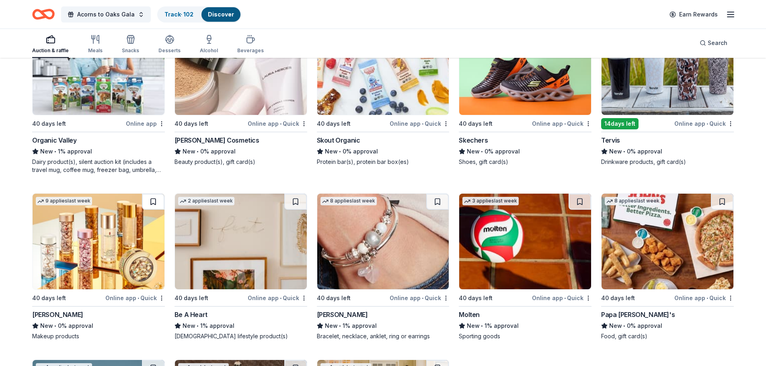
click at [150, 202] on button at bounding box center [153, 202] width 23 height 16
click at [575, 203] on button at bounding box center [579, 202] width 23 height 16
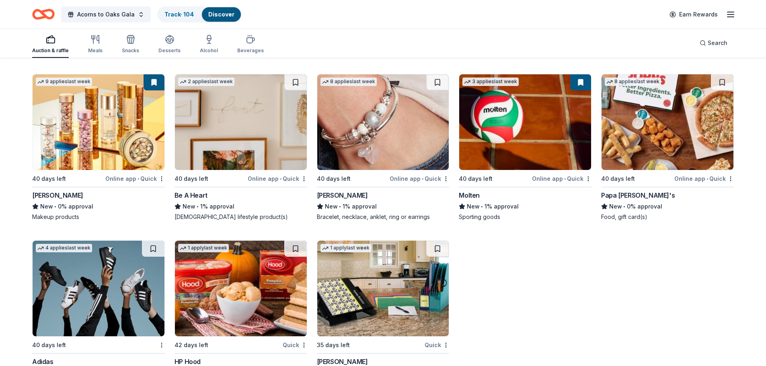
scroll to position [9203, 0]
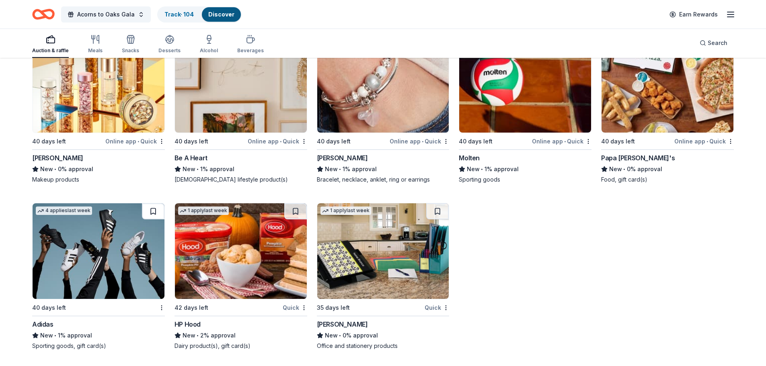
click at [156, 216] on button at bounding box center [153, 211] width 23 height 16
click at [293, 215] on button at bounding box center [295, 211] width 23 height 16
click at [442, 225] on img at bounding box center [383, 251] width 132 height 96
click at [426, 207] on img at bounding box center [383, 251] width 132 height 96
click at [442, 209] on button at bounding box center [437, 211] width 23 height 16
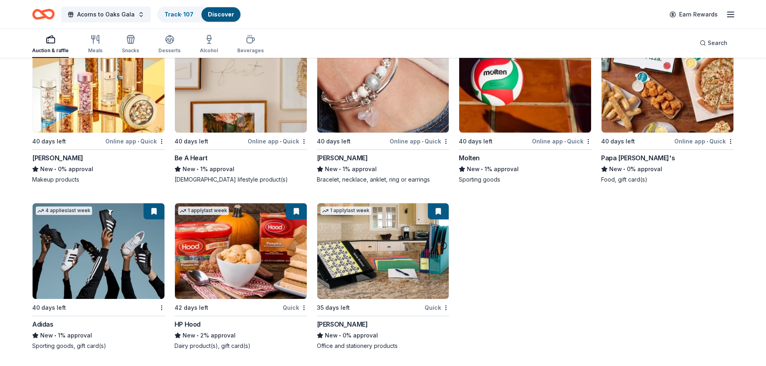
scroll to position [9083, 0]
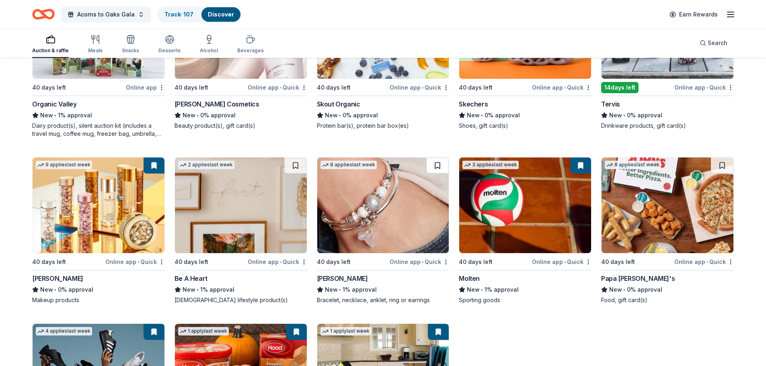
click at [441, 161] on button at bounding box center [437, 166] width 23 height 16
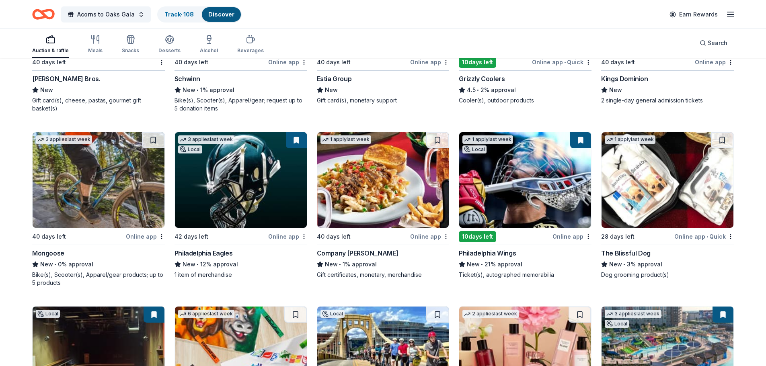
scroll to position [6671, 0]
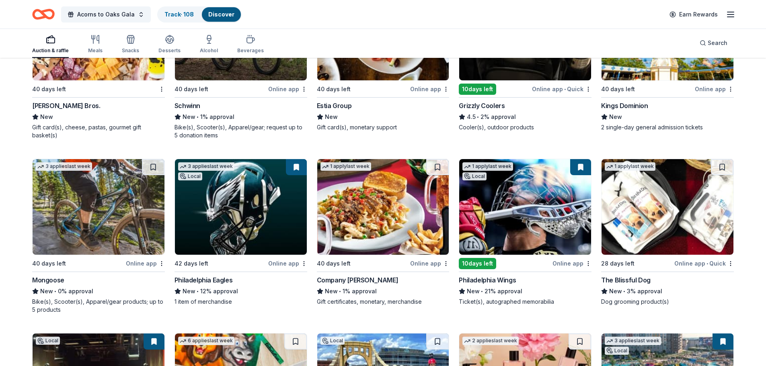
click at [103, 49] on div "Auction & raffle Meals Snacks Desserts Alcohol Beverages" at bounding box center [147, 44] width 231 height 27
click at [97, 47] on div "Meals" at bounding box center [95, 44] width 14 height 19
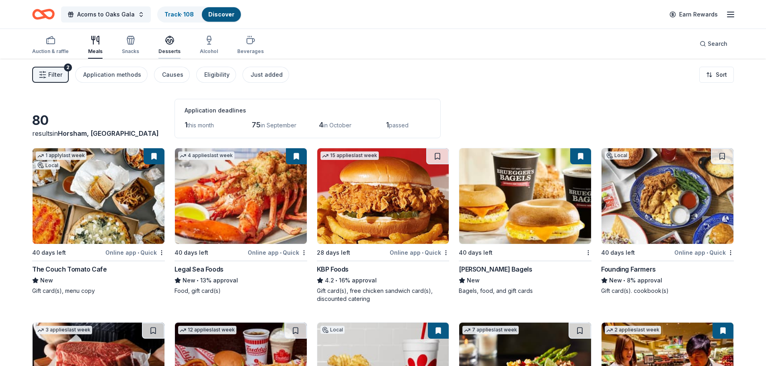
click at [173, 49] on div "Desserts" at bounding box center [169, 51] width 22 height 6
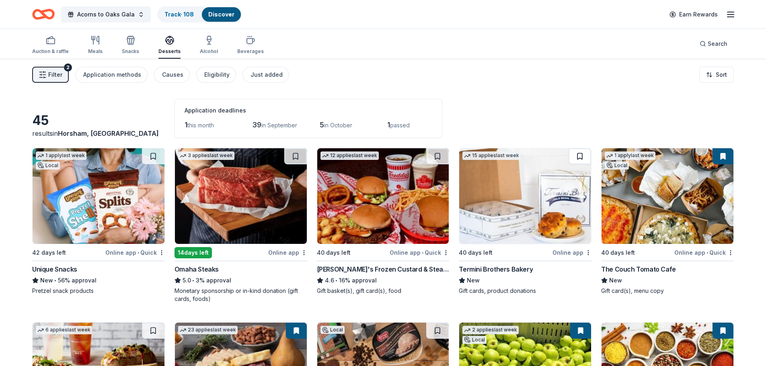
click at [571, 156] on button at bounding box center [579, 156] width 23 height 16
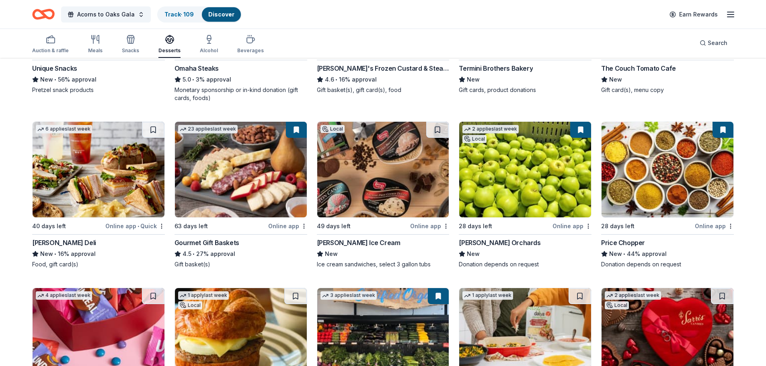
scroll to position [362, 0]
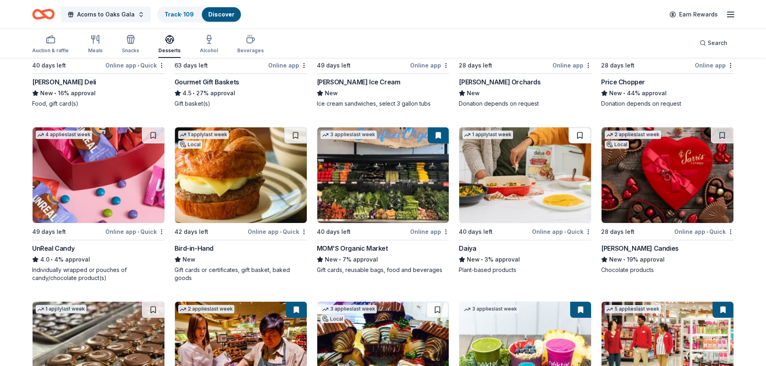
click at [580, 136] on button at bounding box center [579, 135] width 23 height 16
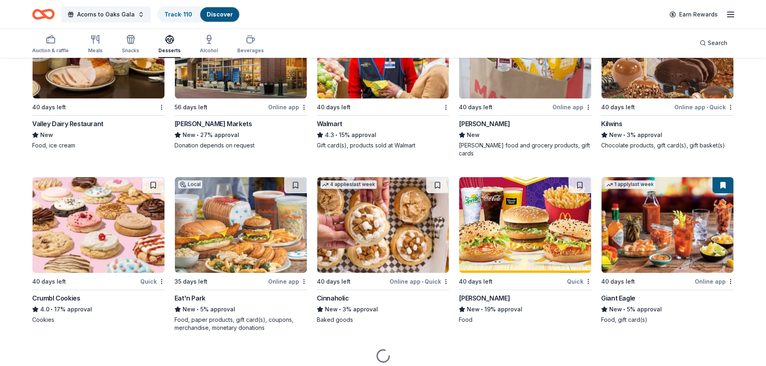
scroll to position [844, 0]
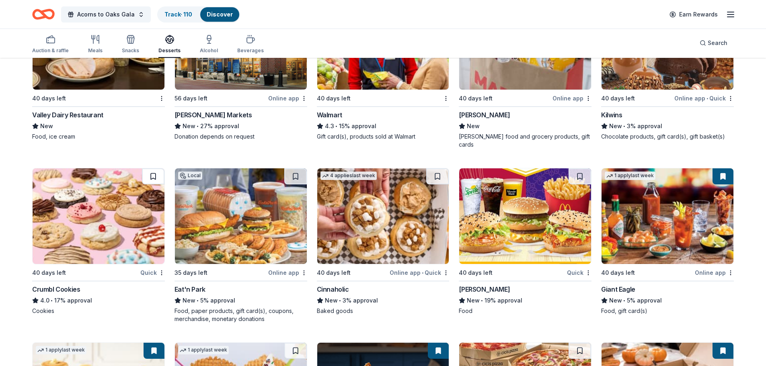
click at [154, 168] on button at bounding box center [153, 176] width 23 height 16
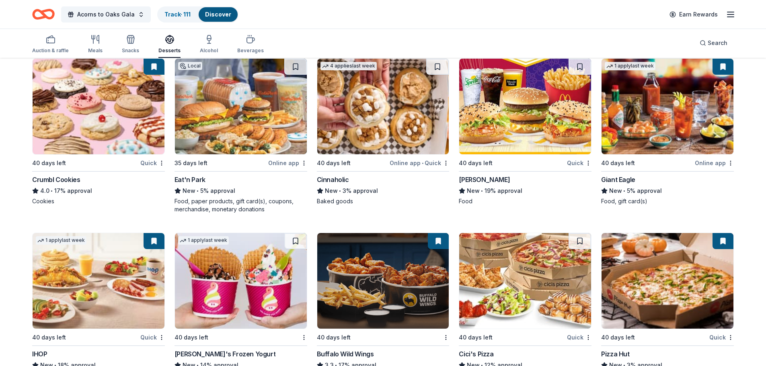
scroll to position [965, 0]
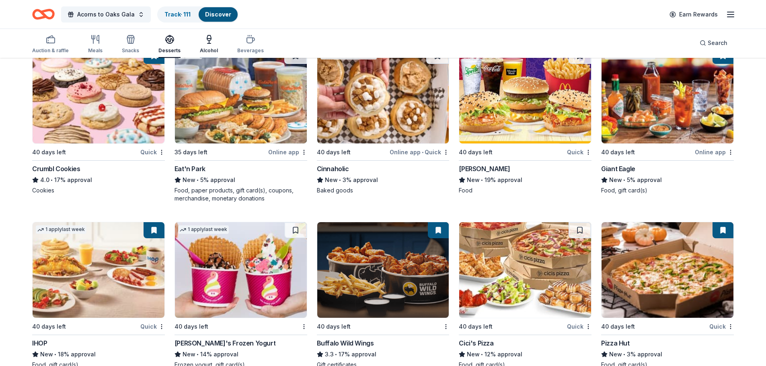
click at [210, 41] on icon "button" at bounding box center [209, 40] width 10 height 10
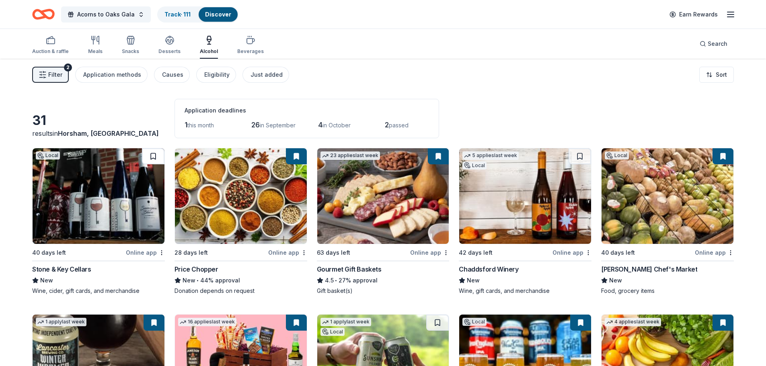
click at [163, 152] on button at bounding box center [153, 156] width 23 height 16
click at [582, 150] on button at bounding box center [579, 156] width 23 height 16
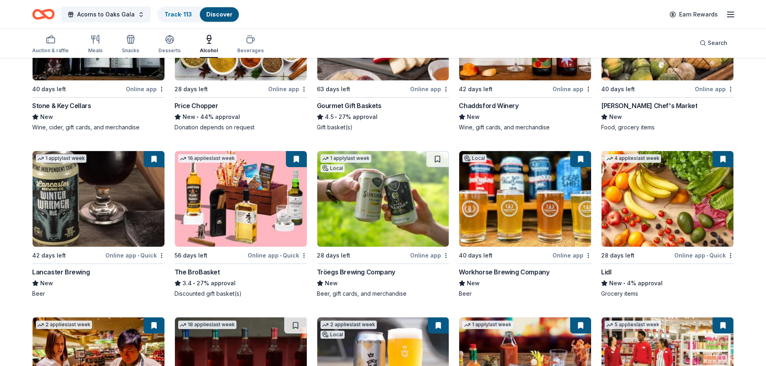
scroll to position [161, 0]
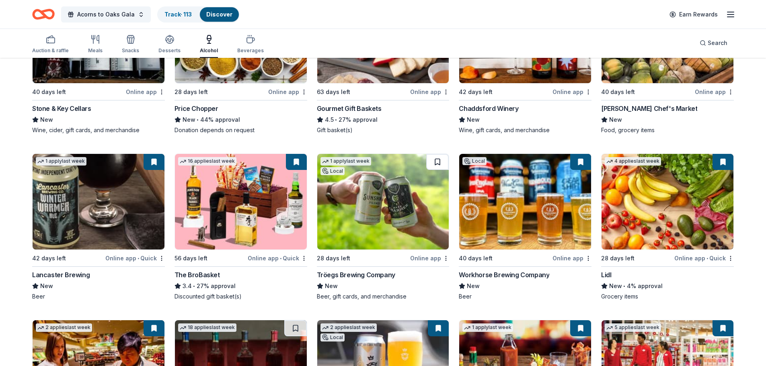
click at [432, 166] on button at bounding box center [437, 162] width 23 height 16
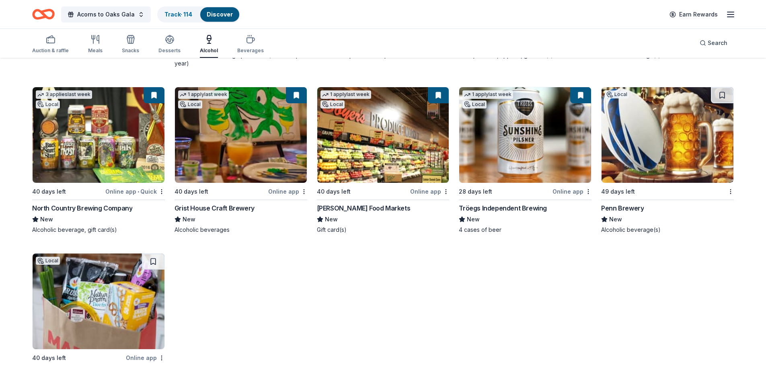
scroll to position [967, 0]
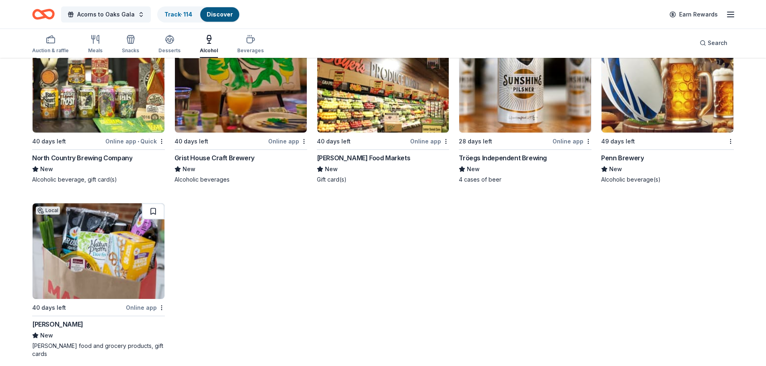
click at [154, 206] on button at bounding box center [153, 211] width 23 height 16
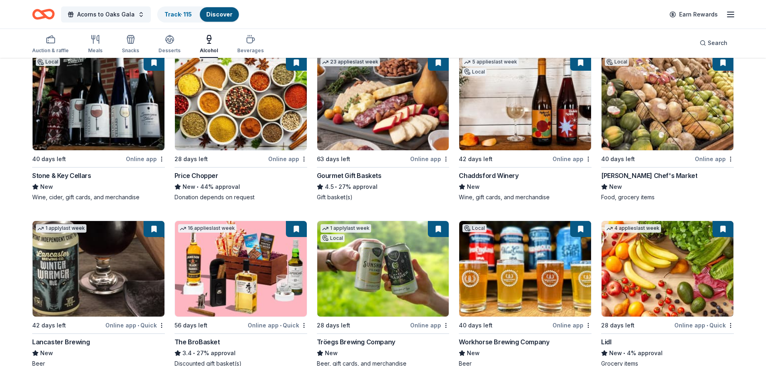
scroll to position [3, 0]
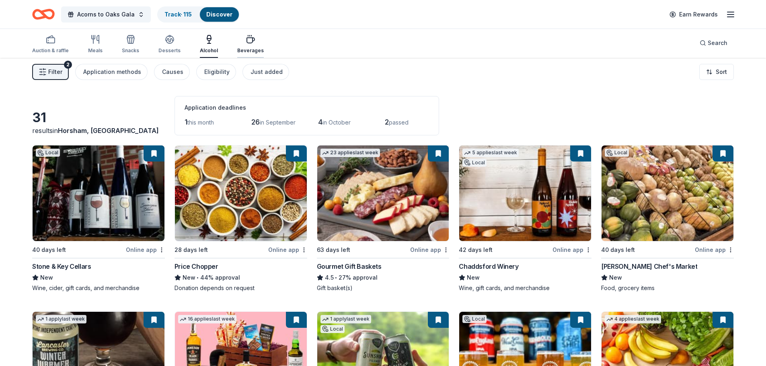
click at [246, 35] on icon "button" at bounding box center [251, 40] width 10 height 10
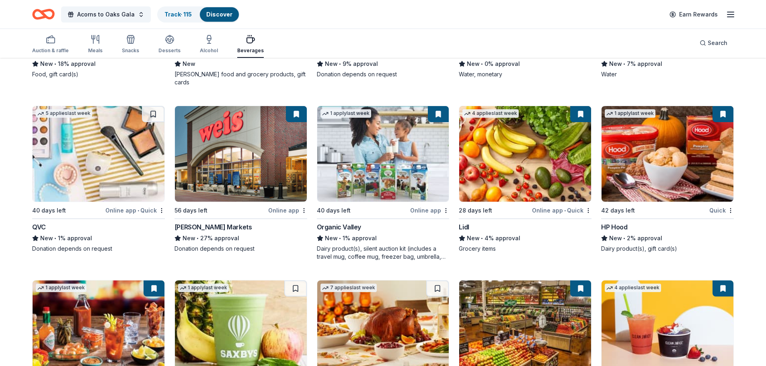
scroll to position [809, 0]
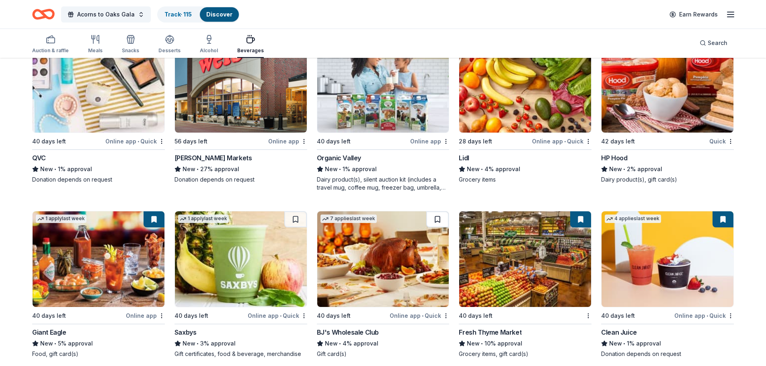
click at [438, 211] on button at bounding box center [437, 219] width 23 height 16
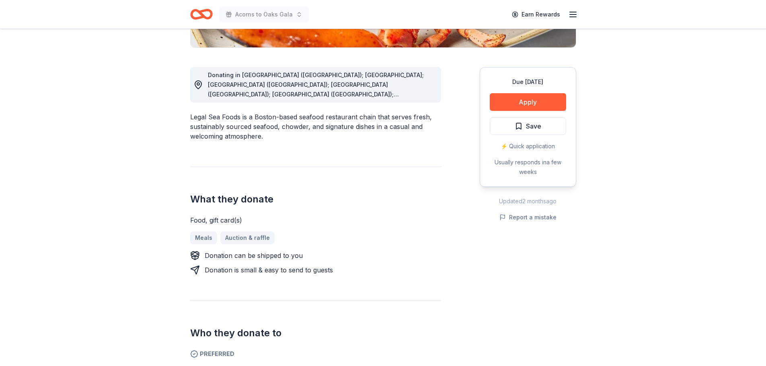
scroll to position [201, 0]
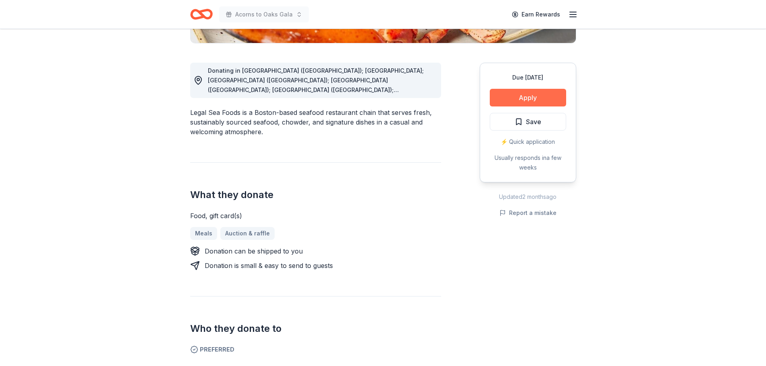
click at [560, 101] on button "Apply" at bounding box center [528, 98] width 76 height 18
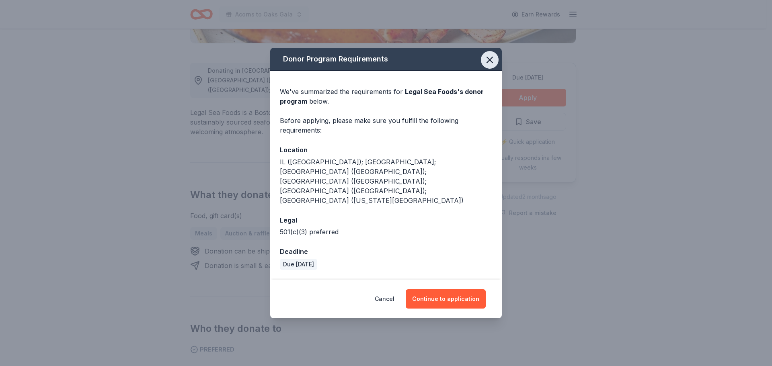
click at [483, 69] on button "button" at bounding box center [490, 60] width 18 height 18
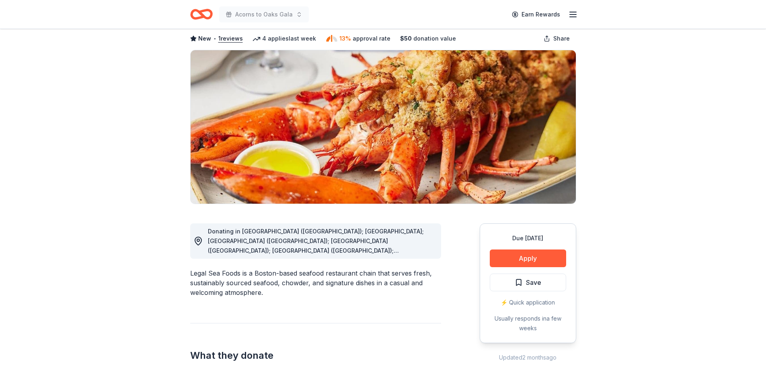
scroll to position [0, 0]
